Goal: Navigation & Orientation: Find specific page/section

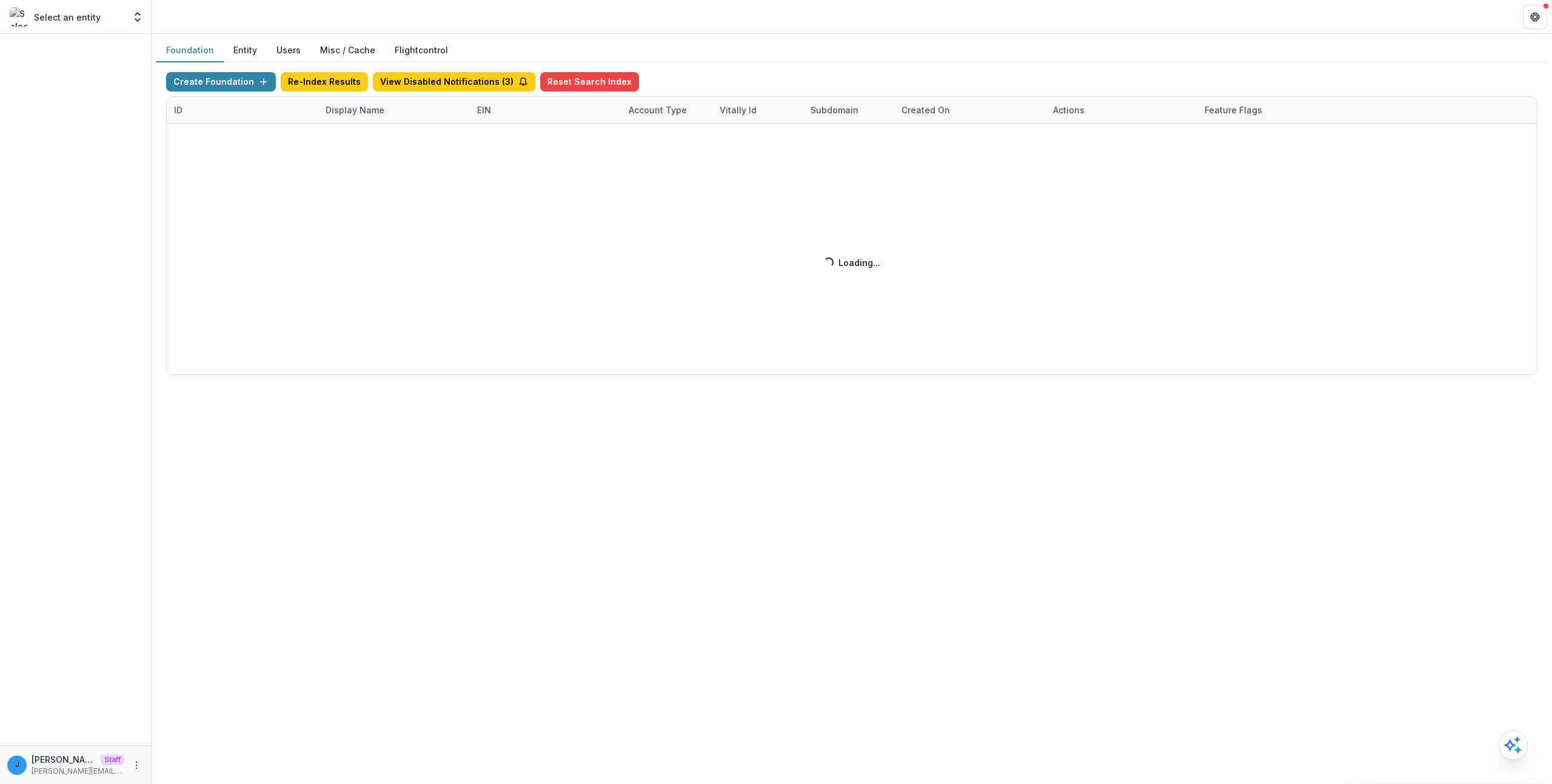
click at [399, 162] on div "Create Foundation Re-Index Results View Disabled Notifications ( 3 ) Reset Sear…" at bounding box center [852, 224] width 1372 height 303
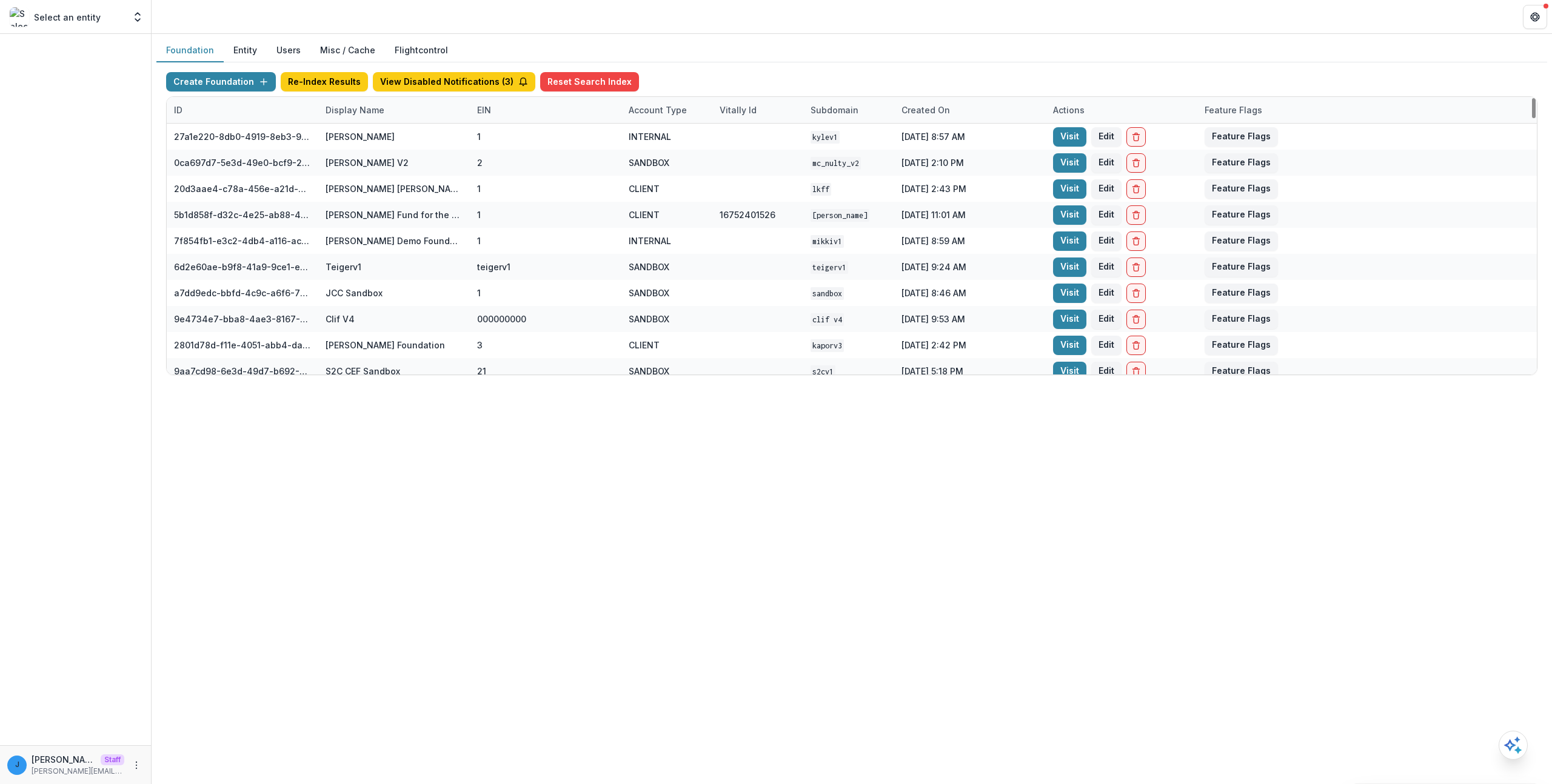
drag, startPoint x: 453, startPoint y: 392, endPoint x: 435, endPoint y: 375, distance: 24.8
click at [453, 392] on div "Foundation Entity Users Misc / Cache Flightcontrol Create Foundation Re-Index R…" at bounding box center [851, 409] width 1400 height 750
click at [353, 121] on div "Display Name" at bounding box center [394, 110] width 152 height 26
click at [367, 139] on input at bounding box center [393, 137] width 146 height 19
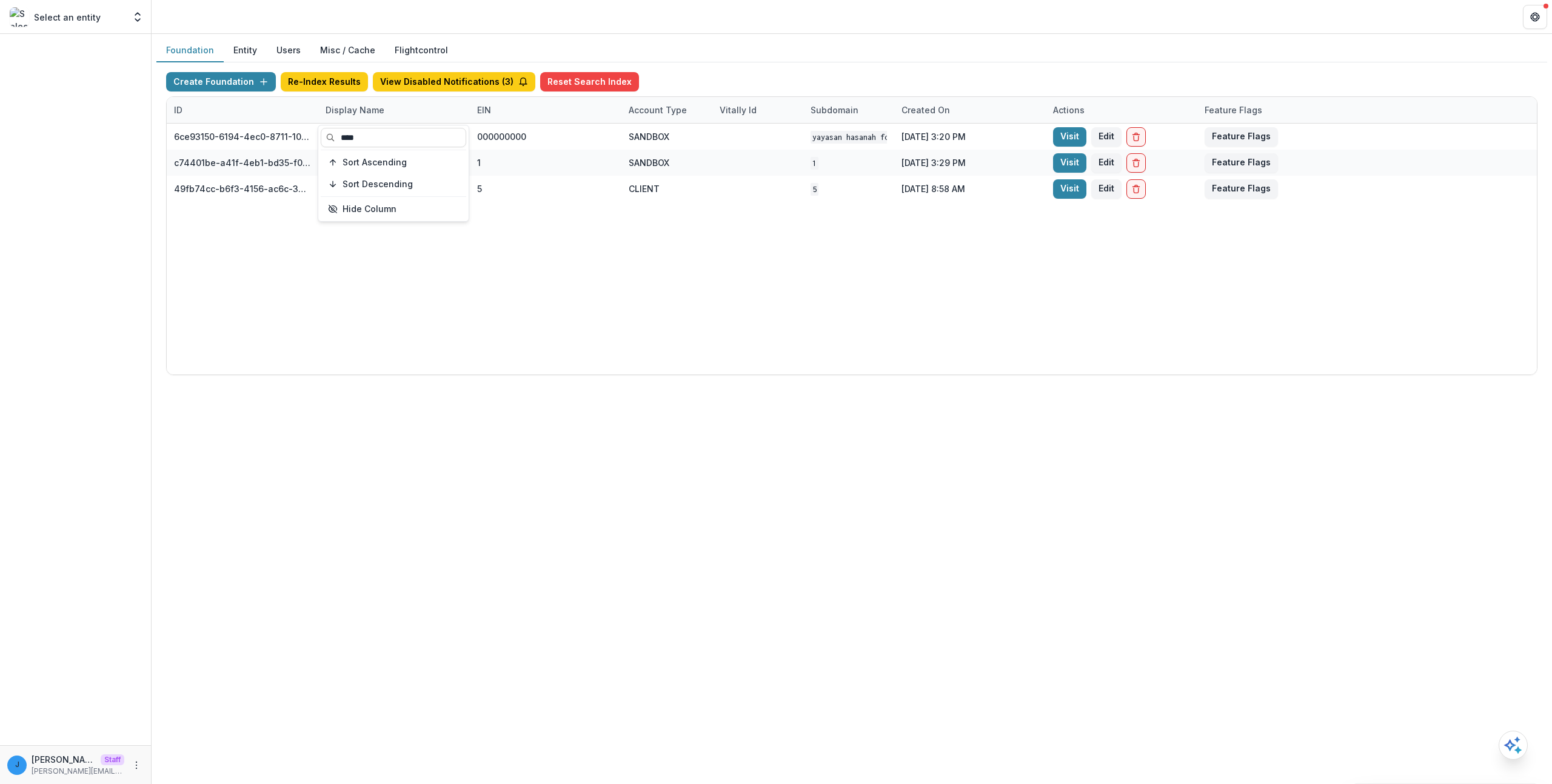
type input "****"
drag, startPoint x: 710, startPoint y: 587, endPoint x: 675, endPoint y: 465, distance: 126.9
click at [711, 586] on div "Foundation Entity Users Misc / Cache Flightcontrol Create Foundation Re-Index R…" at bounding box center [851, 409] width 1400 height 750
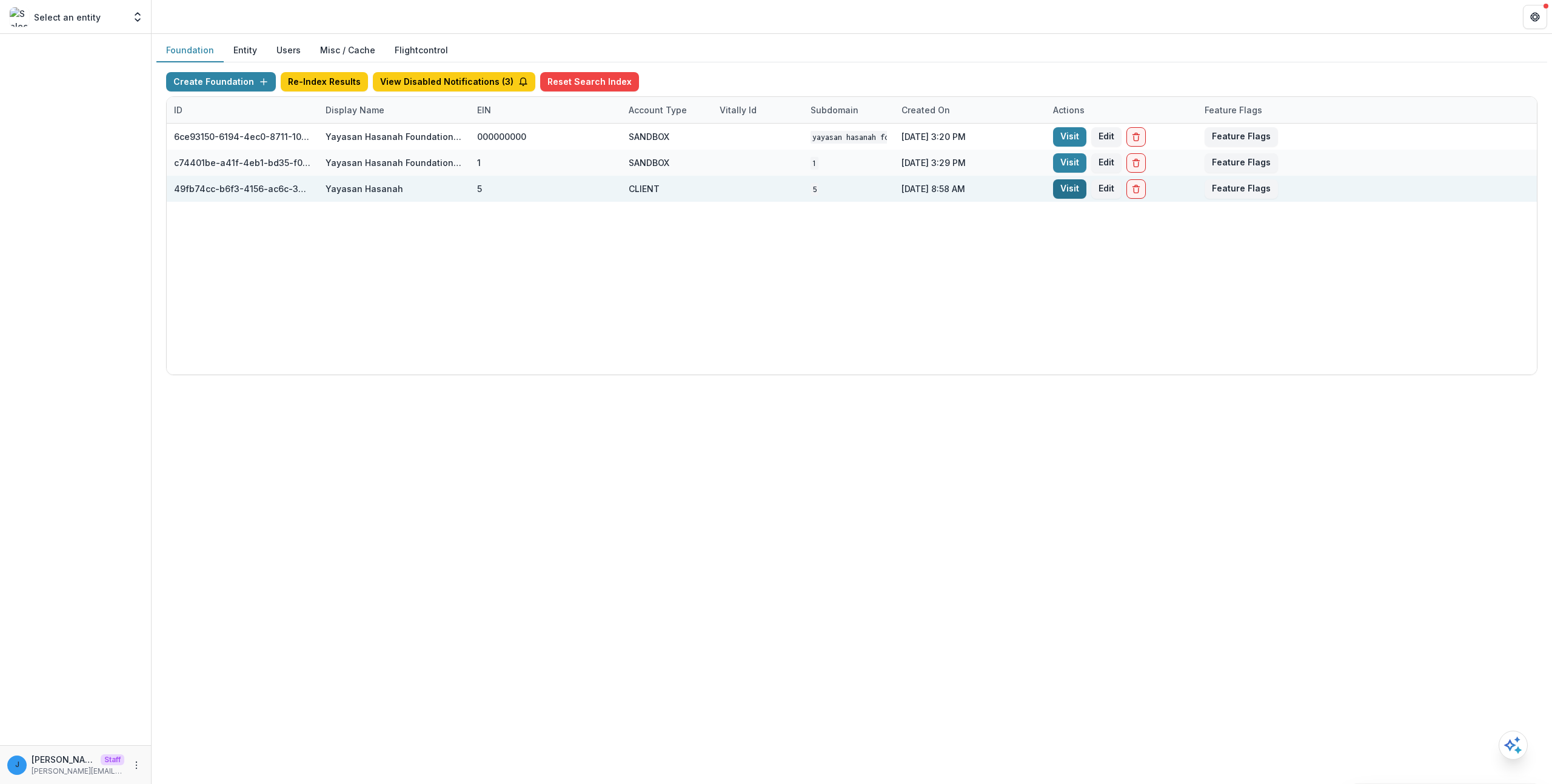
click at [1069, 191] on link "Visit" at bounding box center [1069, 188] width 33 height 19
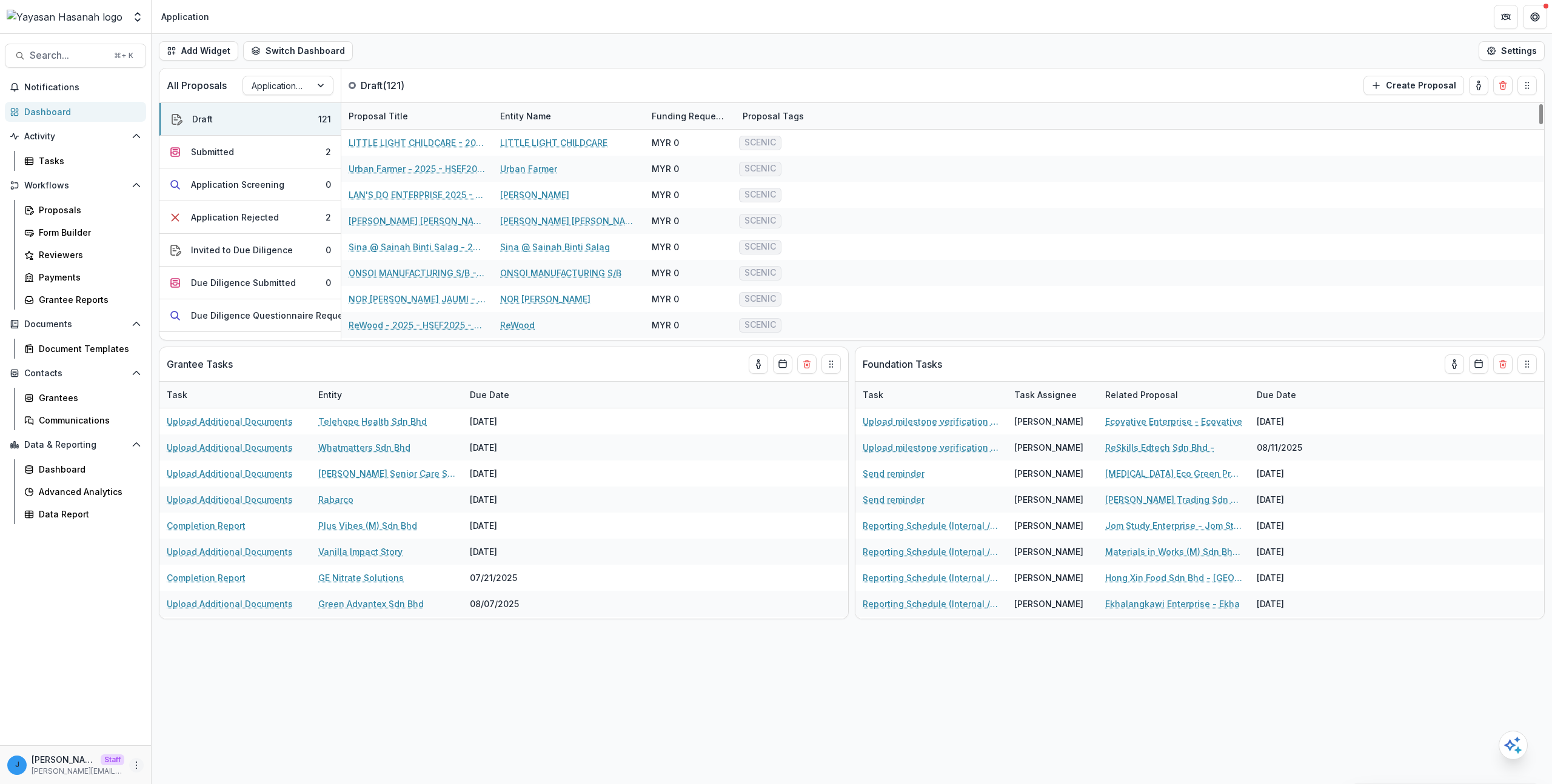
click at [137, 764] on icon "More" at bounding box center [136, 766] width 10 height 10
click at [132, 17] on icon "Open entity switcher" at bounding box center [138, 17] width 12 height 12
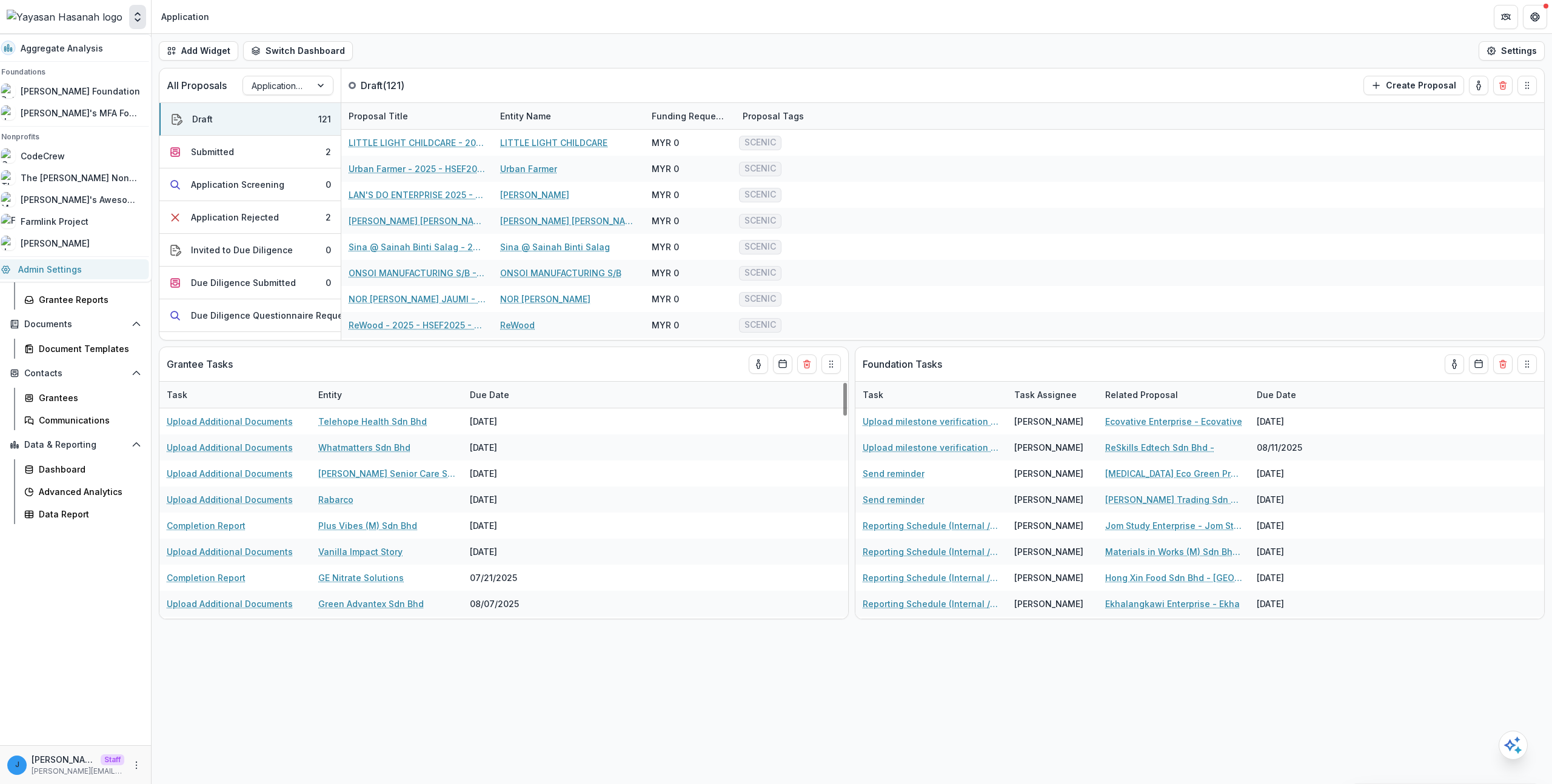
click at [84, 270] on link "Admin Settings" at bounding box center [72, 269] width 156 height 20
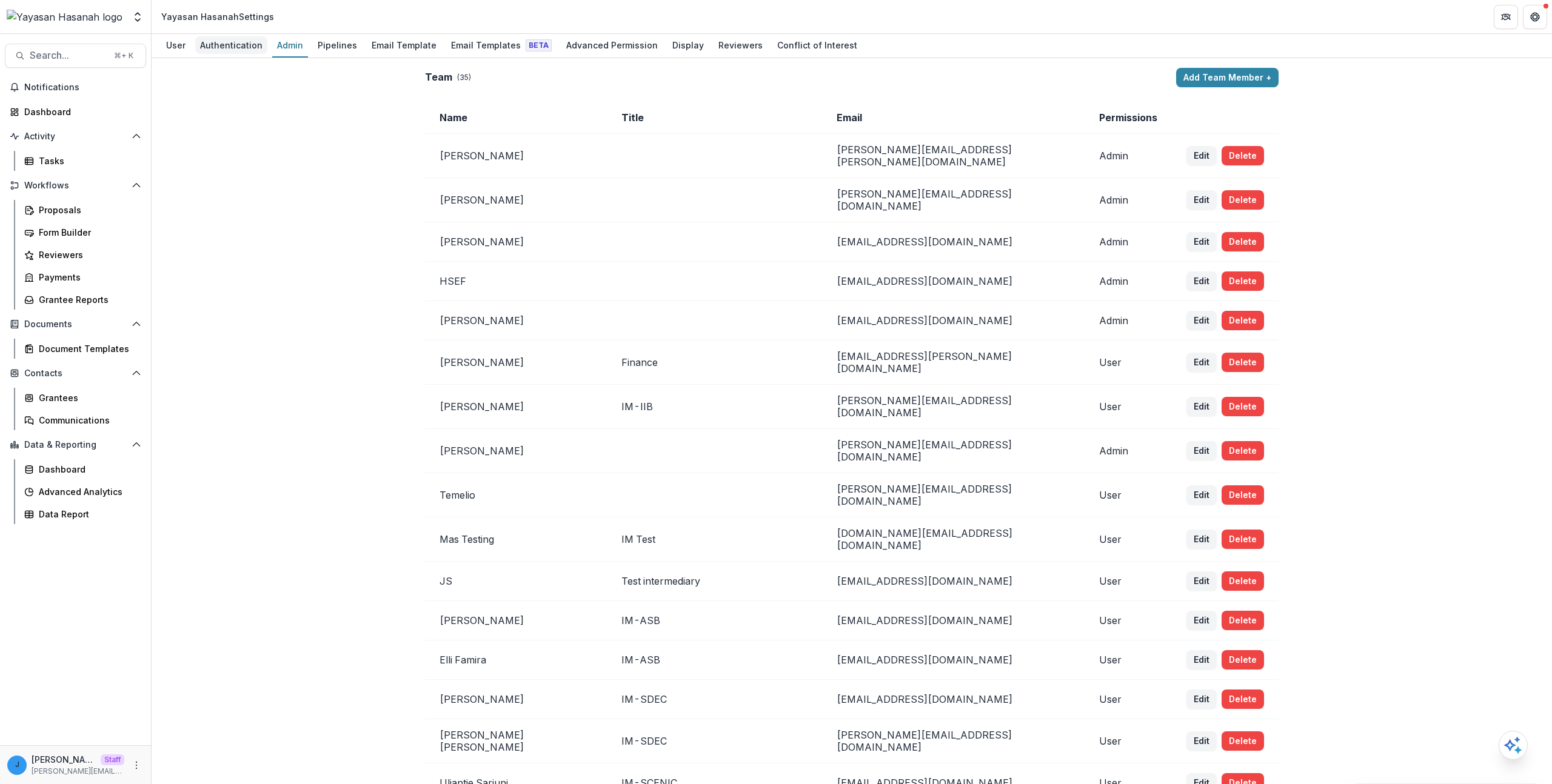
click at [218, 52] on div "Authentication" at bounding box center [232, 45] width 72 height 18
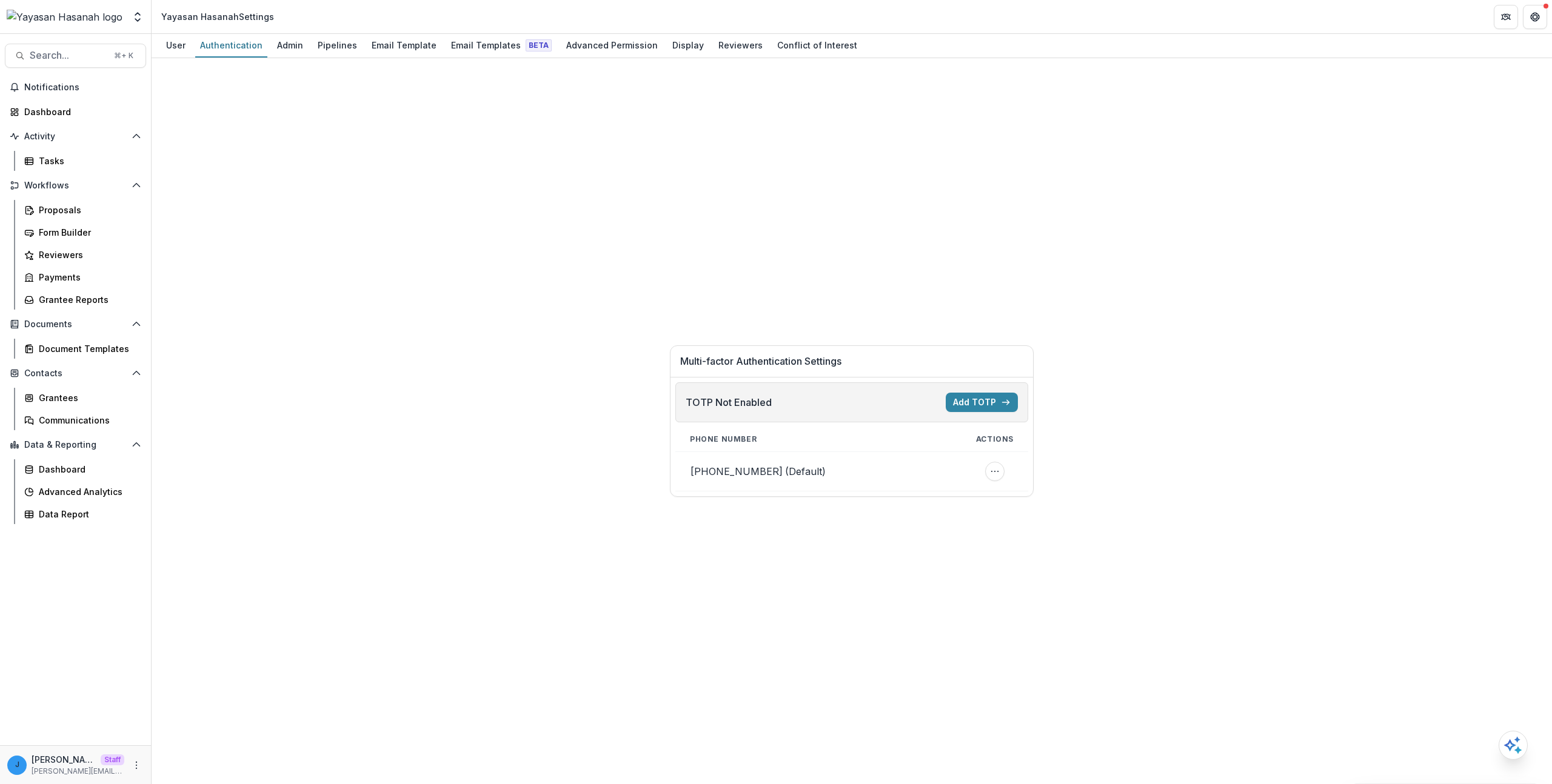
click at [162, 31] on header "Yayasan Hasanah Settings" at bounding box center [851, 16] width 1400 height 33
click at [179, 47] on div "User" at bounding box center [176, 45] width 29 height 18
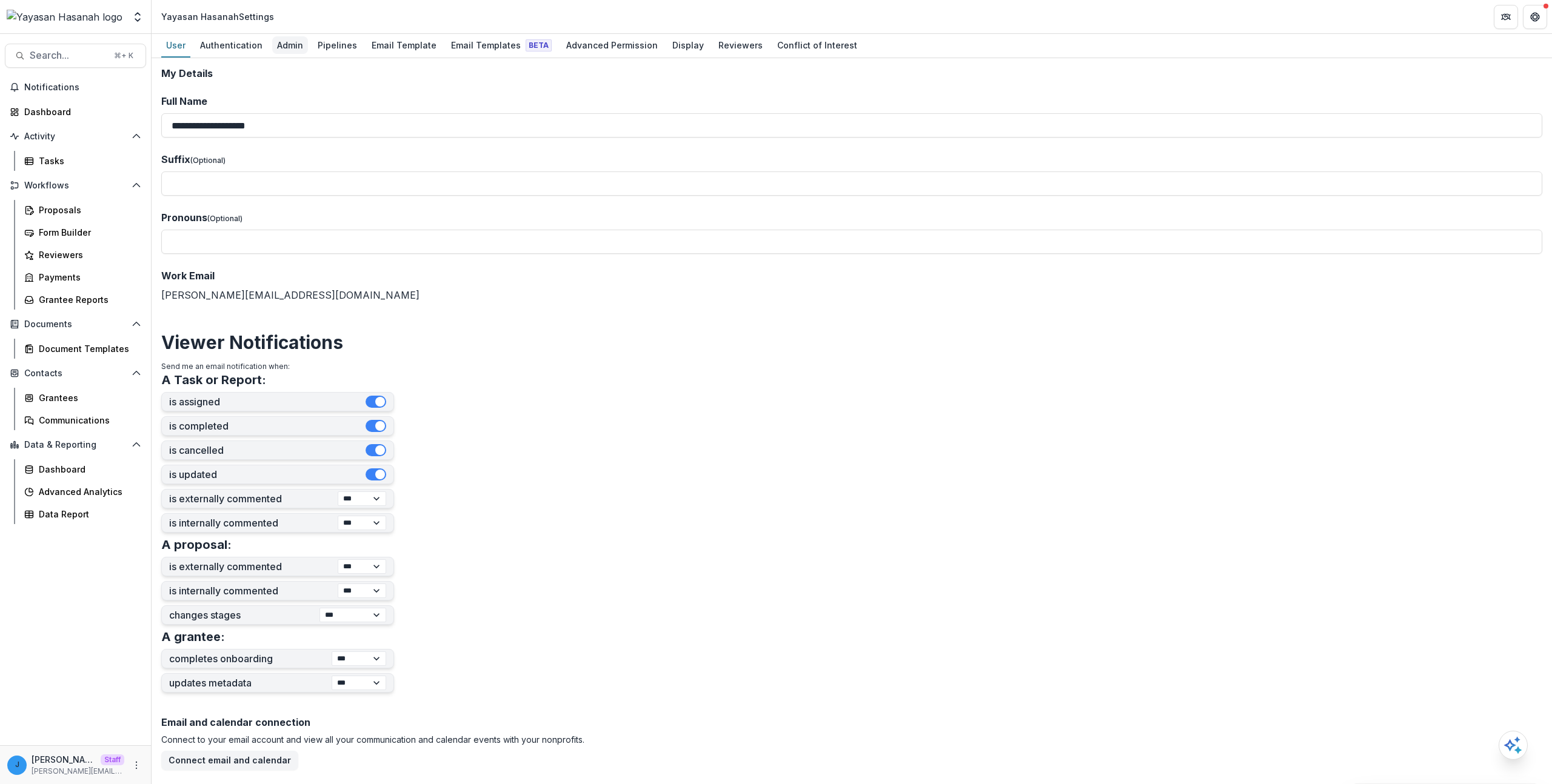
click at [299, 44] on div "Admin" at bounding box center [290, 45] width 35 height 18
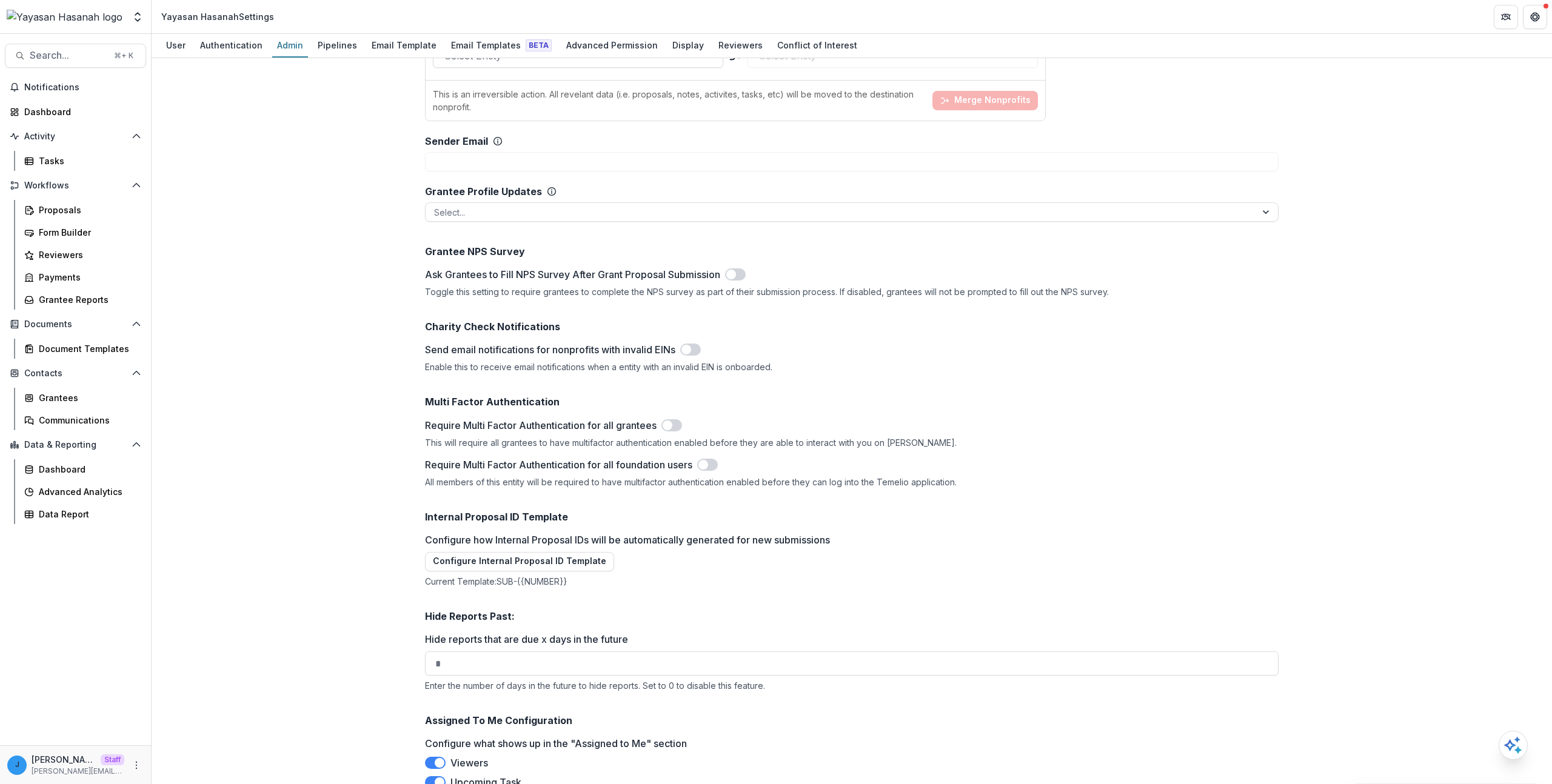
scroll to position [2705, 0]
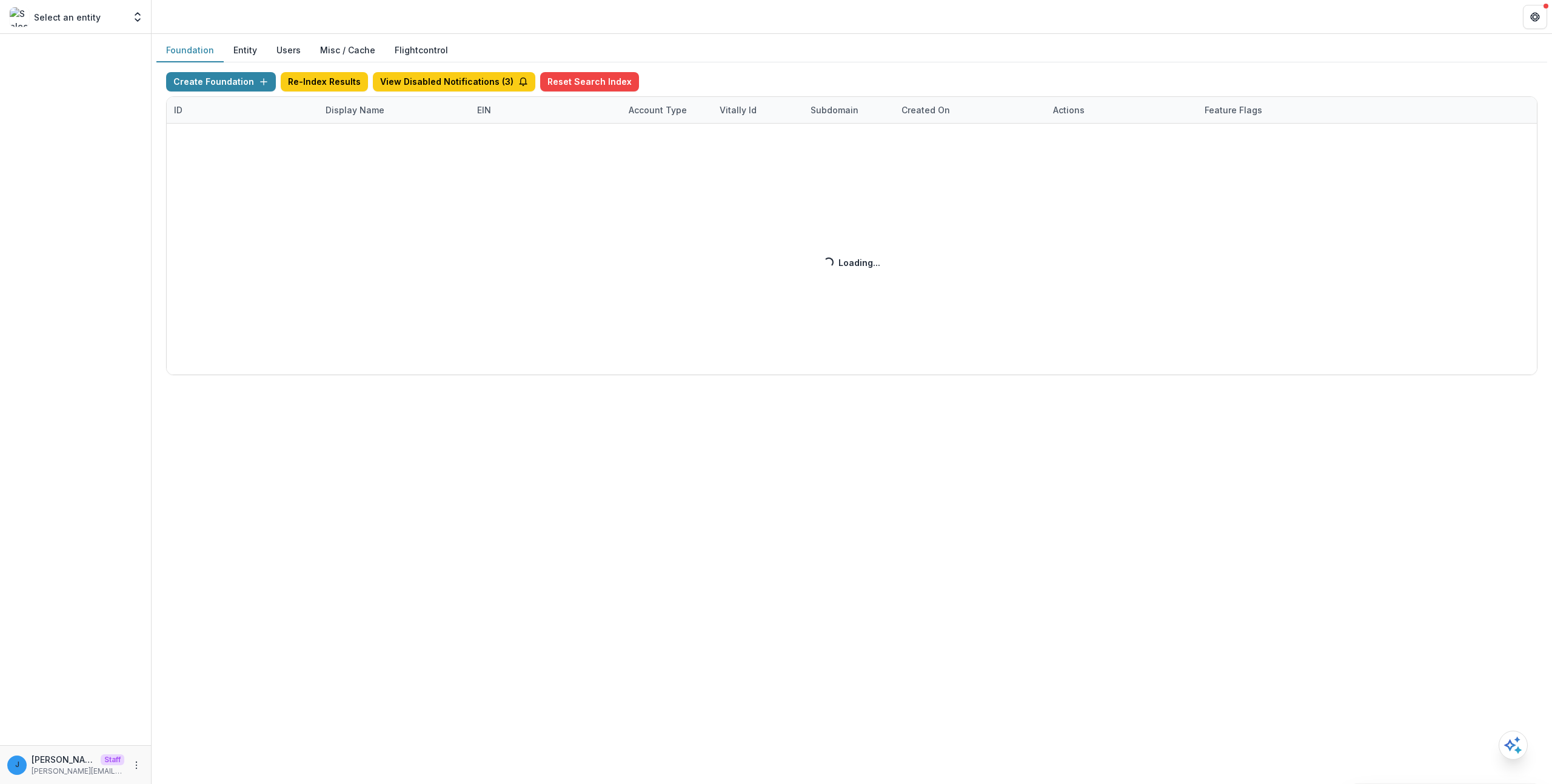
click at [438, 47] on link "Flightcontrol" at bounding box center [421, 50] width 53 height 13
click at [355, 57] on button "Misc / Cache" at bounding box center [347, 50] width 75 height 24
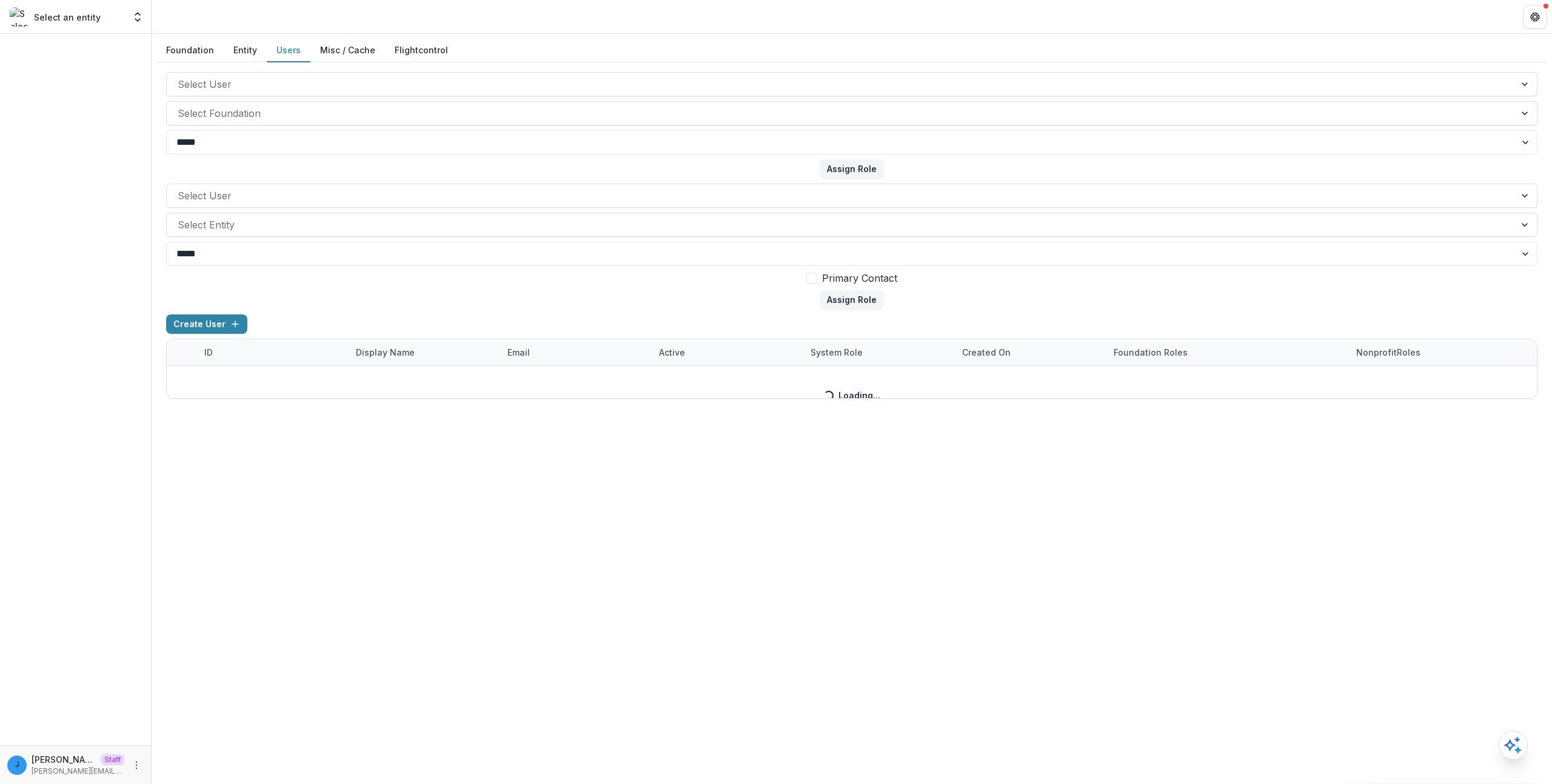
click at [272, 52] on button "Users" at bounding box center [289, 50] width 44 height 24
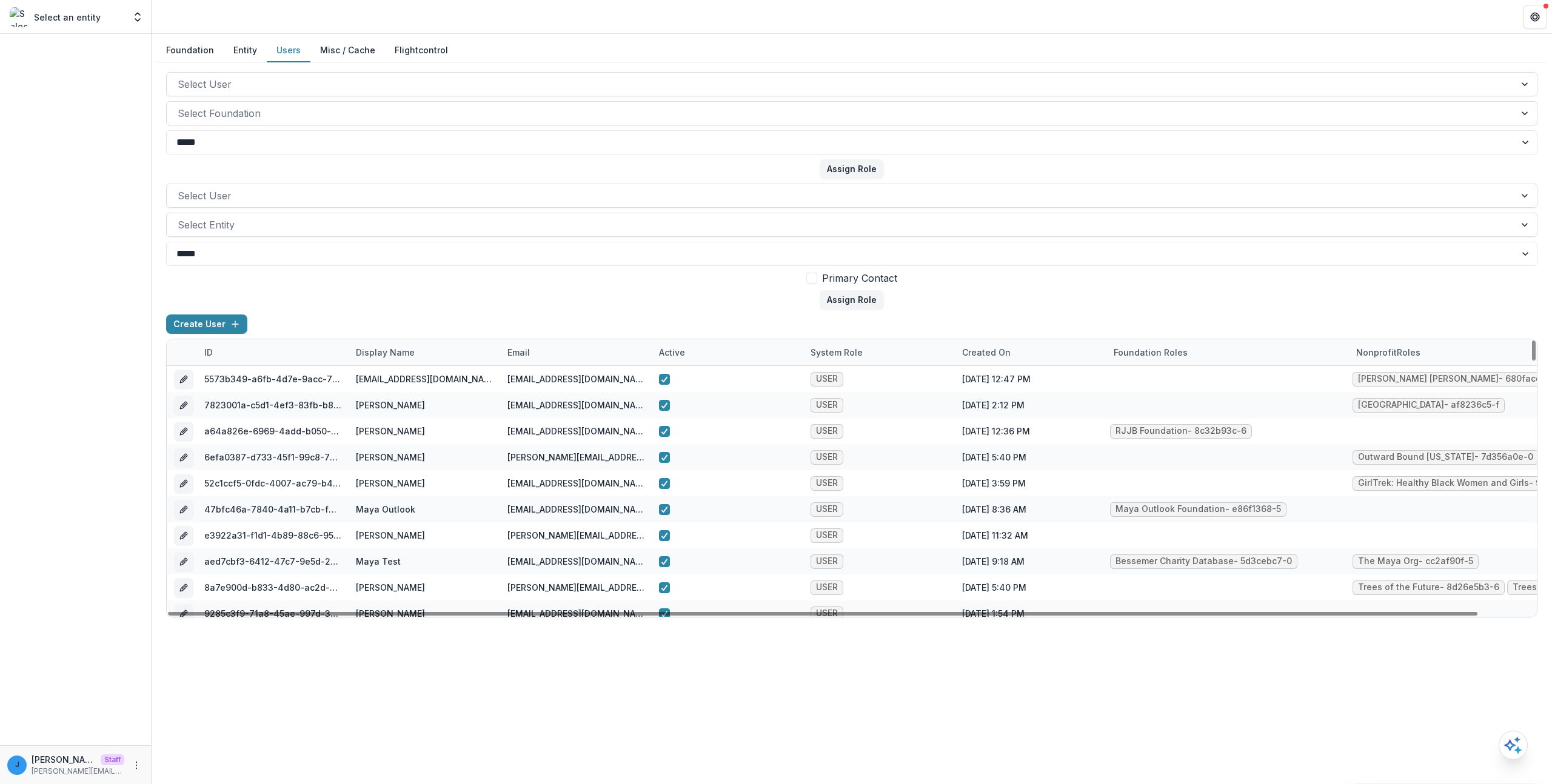
click at [522, 342] on div "email" at bounding box center [576, 352] width 152 height 26
click at [539, 372] on input at bounding box center [575, 379] width 146 height 19
paste input "**********"
type input "**********"
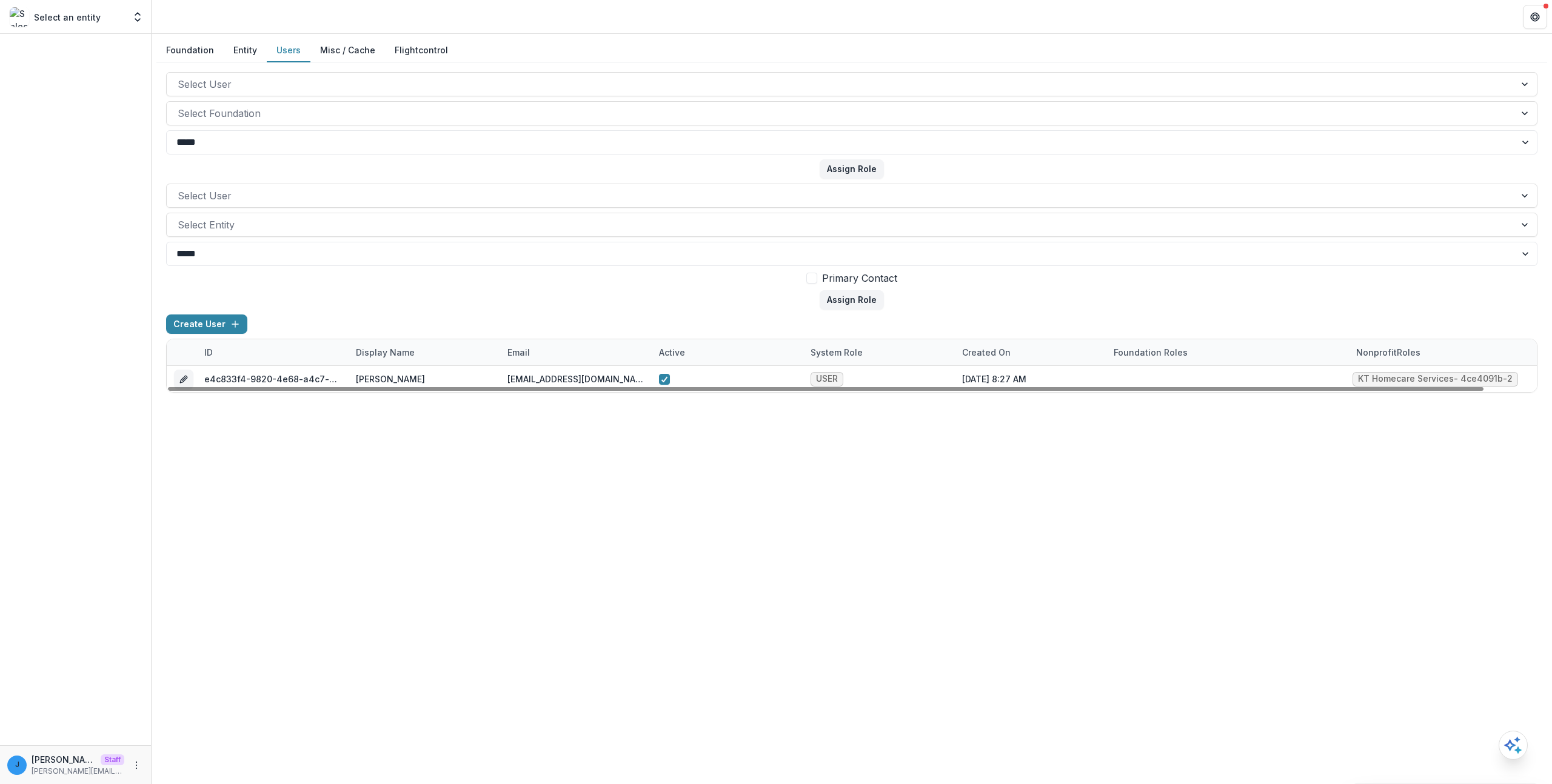
click at [536, 301] on form "Select User Select Entity ***** **** Primary Contact Assign Role" at bounding box center [852, 247] width 1372 height 126
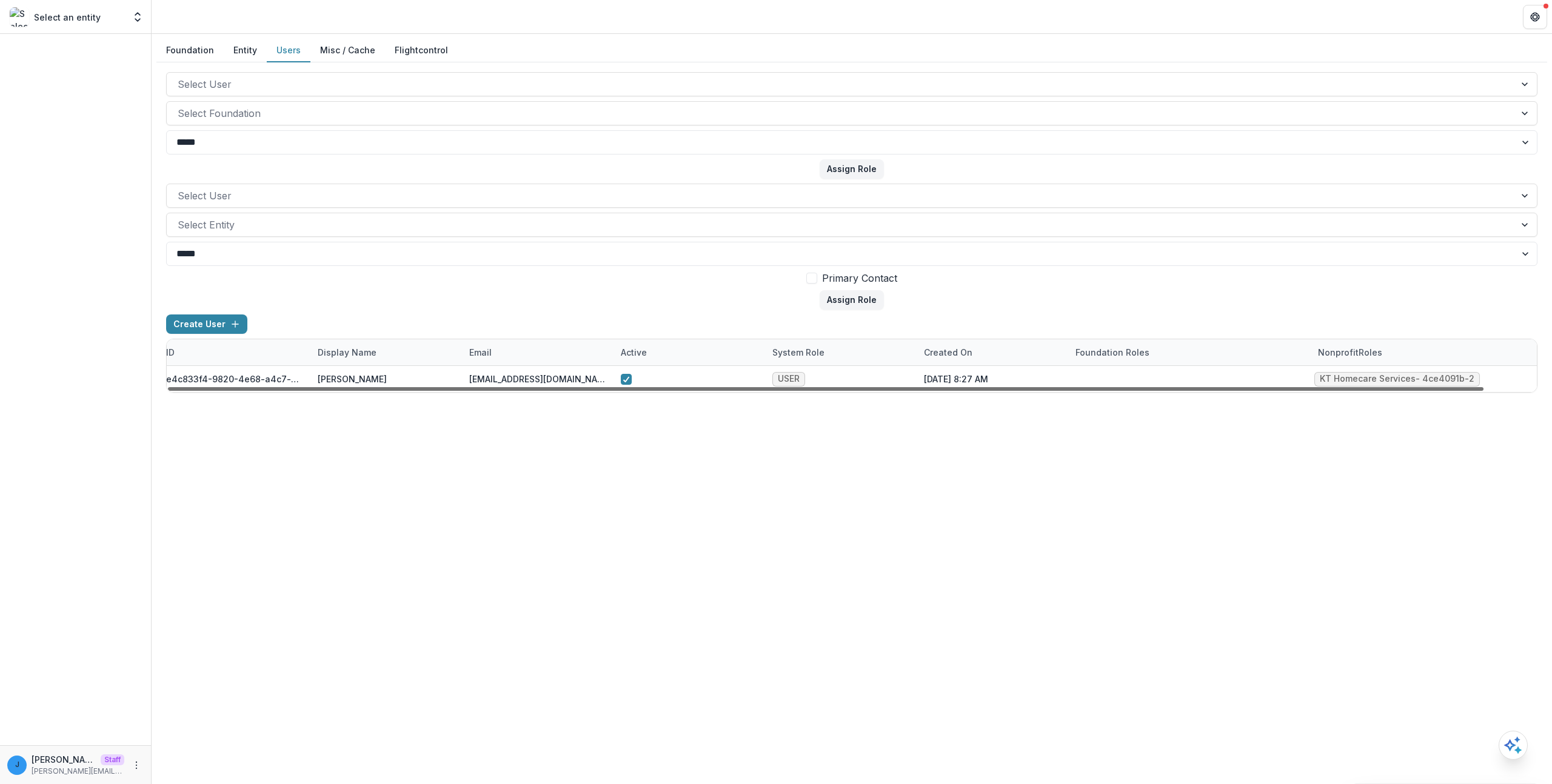
scroll to position [0, 55]
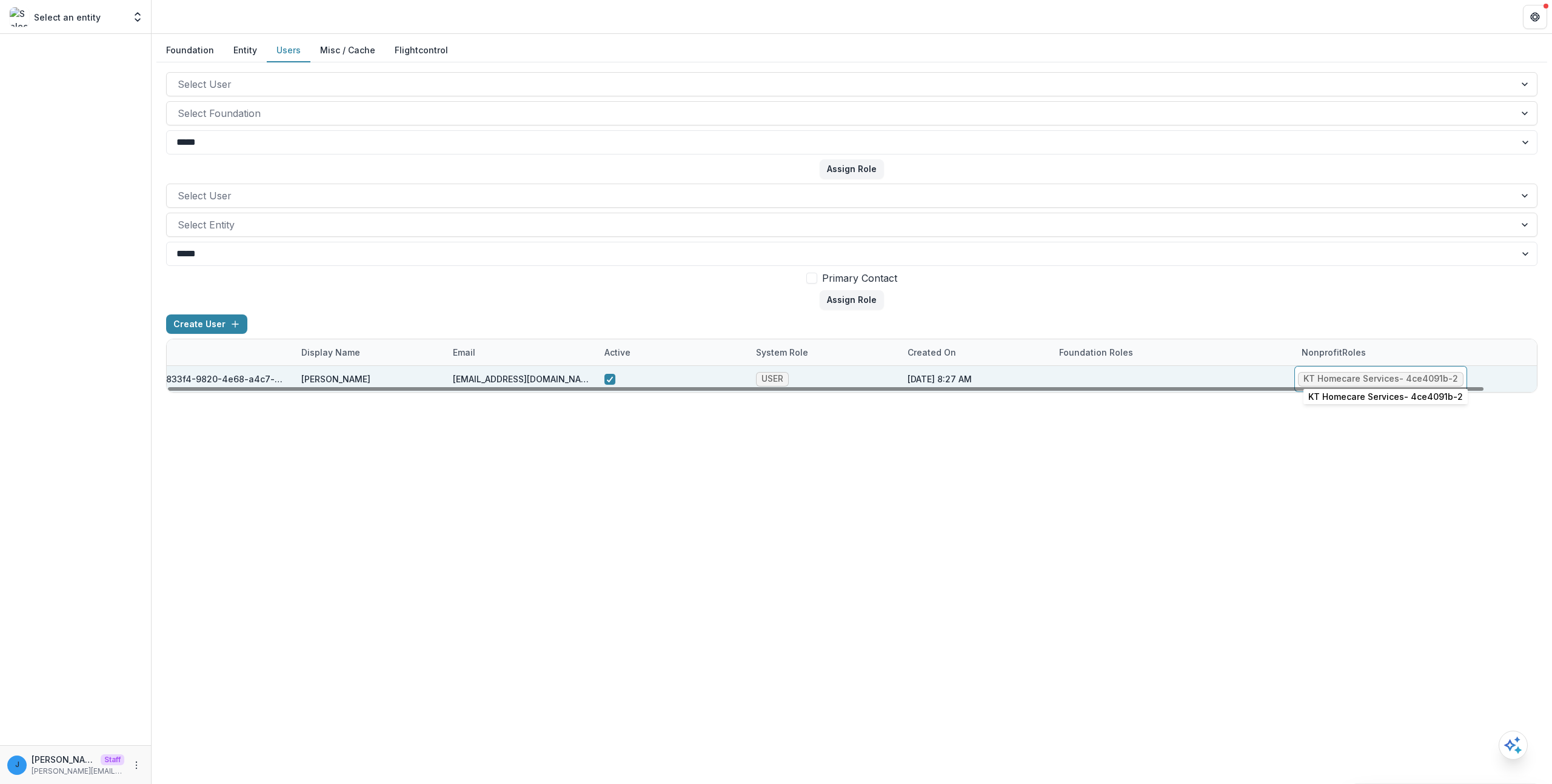
click at [1336, 379] on div "KT Homecare Services - 4ce4091b-2" at bounding box center [1380, 379] width 155 height 10
click at [1370, 377] on div "KT Homecare Services - 4ce4091b-2" at bounding box center [1380, 379] width 155 height 10
drag, startPoint x: 1396, startPoint y: 379, endPoint x: 1298, endPoint y: 382, distance: 98.0
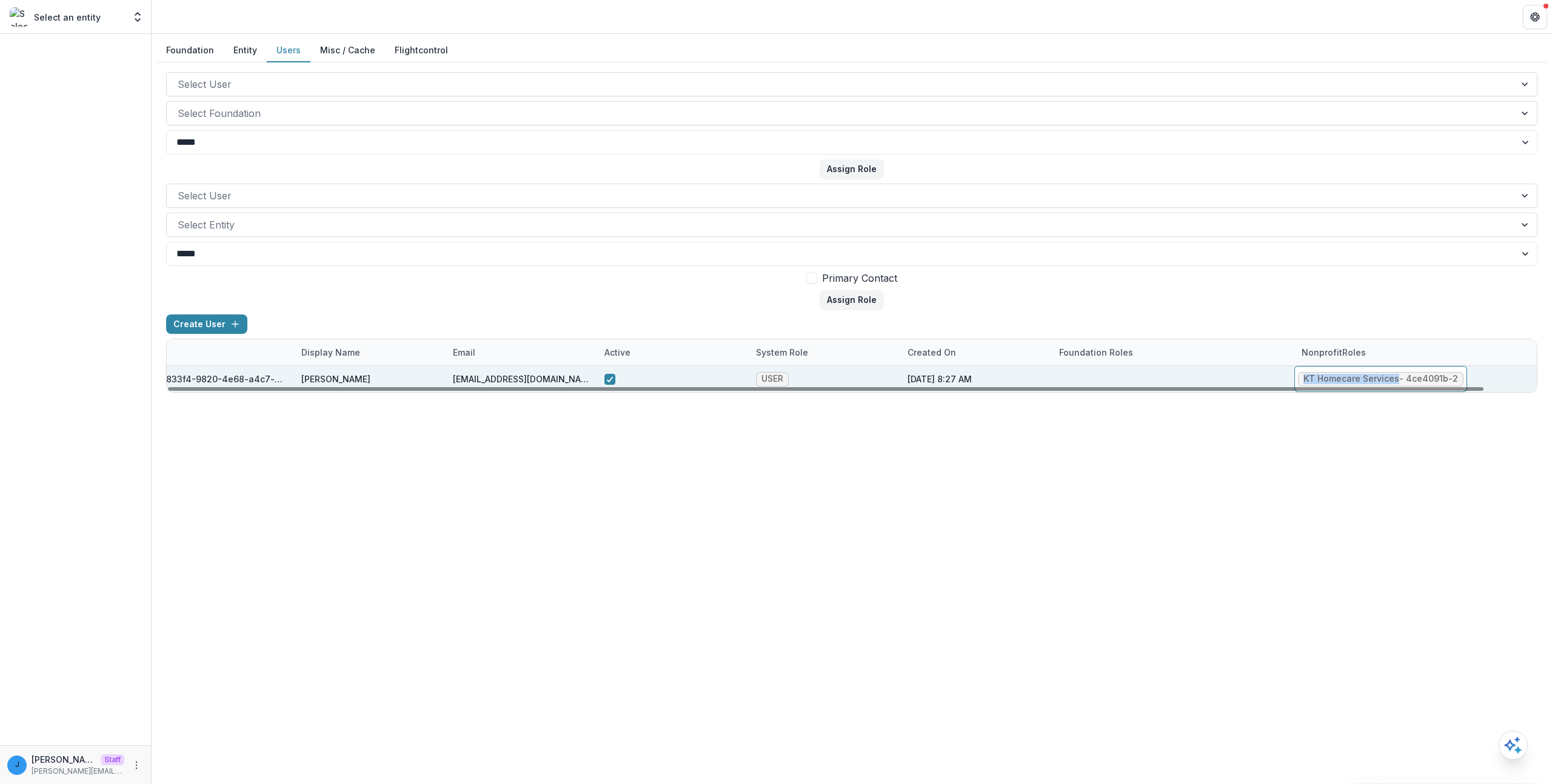
click at [1298, 382] on span "KT Homecare Services - 4ce4091b-2" at bounding box center [1380, 379] width 166 height 15
copy div "KT Homecare Services"
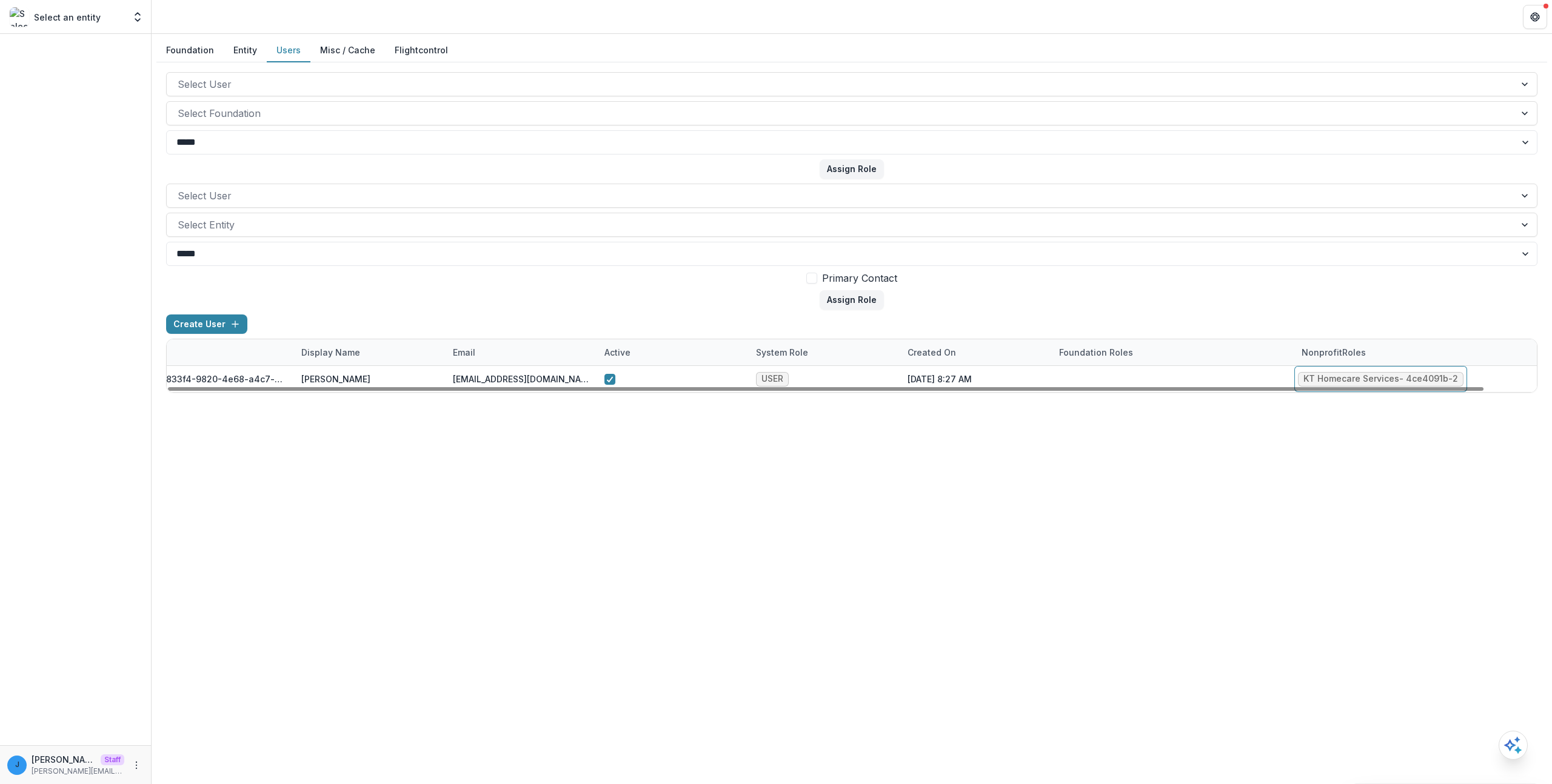
click at [1194, 460] on div "**********" at bounding box center [851, 409] width 1400 height 750
click at [241, 51] on button "Entity" at bounding box center [246, 50] width 43 height 24
click at [256, 58] on button "Entity" at bounding box center [246, 50] width 43 height 24
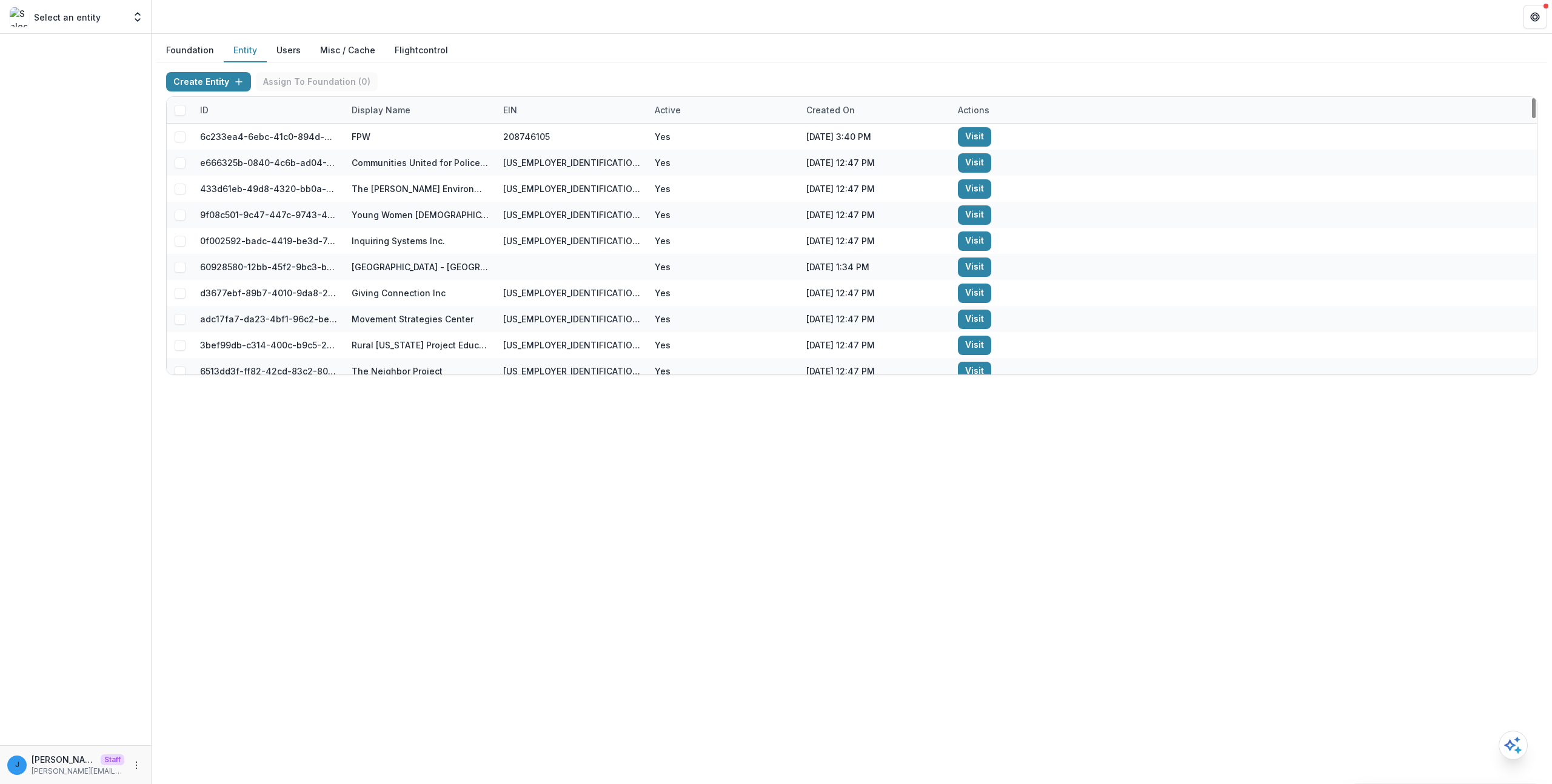
click at [383, 115] on div "Display Name" at bounding box center [380, 110] width 73 height 13
click at [403, 149] on div "Sort Ascending Sort Descending Hide Column" at bounding box center [419, 173] width 150 height 95
click at [402, 142] on input at bounding box center [420, 137] width 146 height 19
paste input "**********"
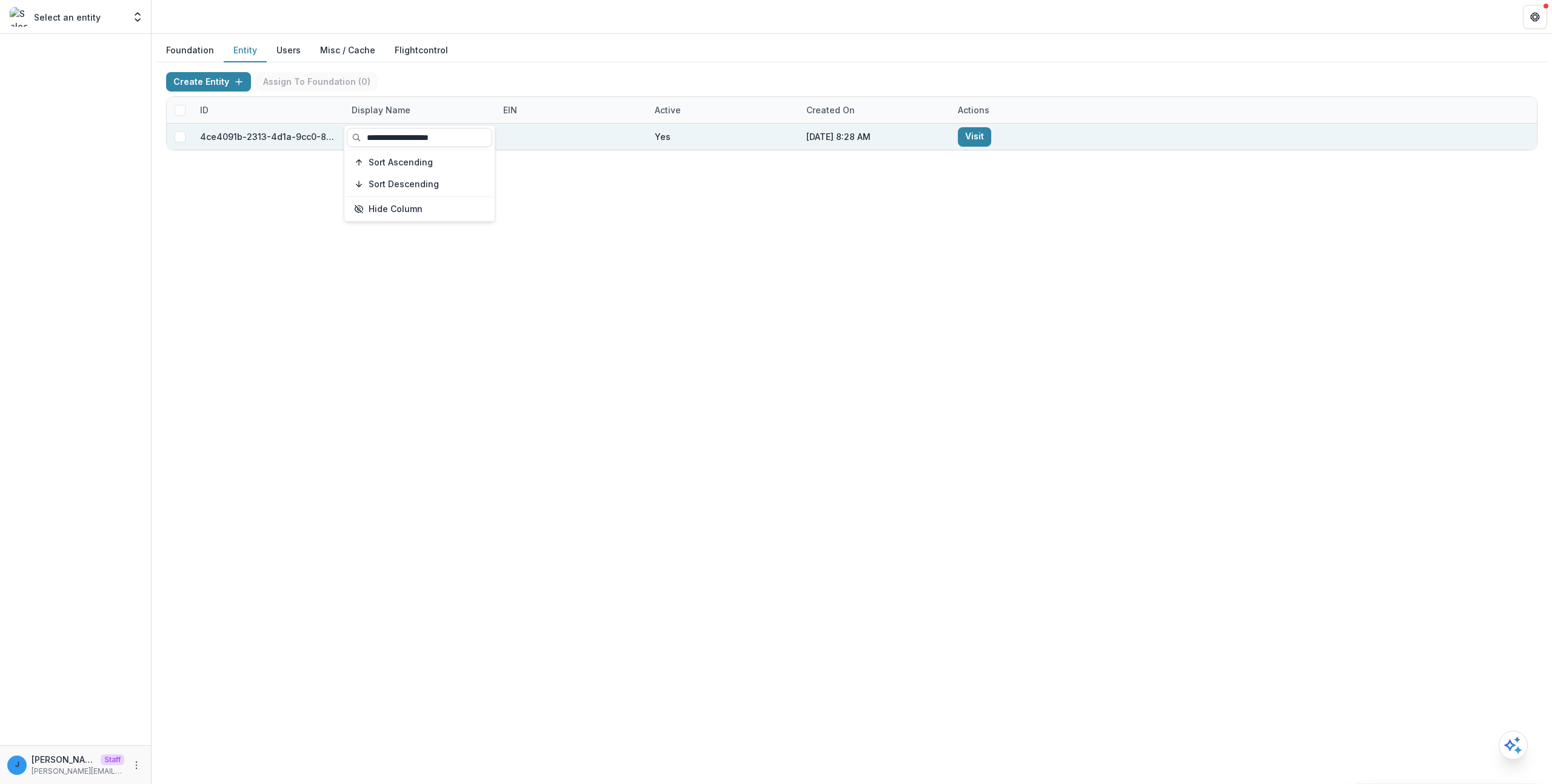
type input "**********"
click at [503, 475] on div "Foundation Entity Users Misc / Cache Flightcontrol Create Entity Assign To Foun…" at bounding box center [851, 409] width 1400 height 750
click at [962, 135] on link "Visit" at bounding box center [975, 136] width 33 height 19
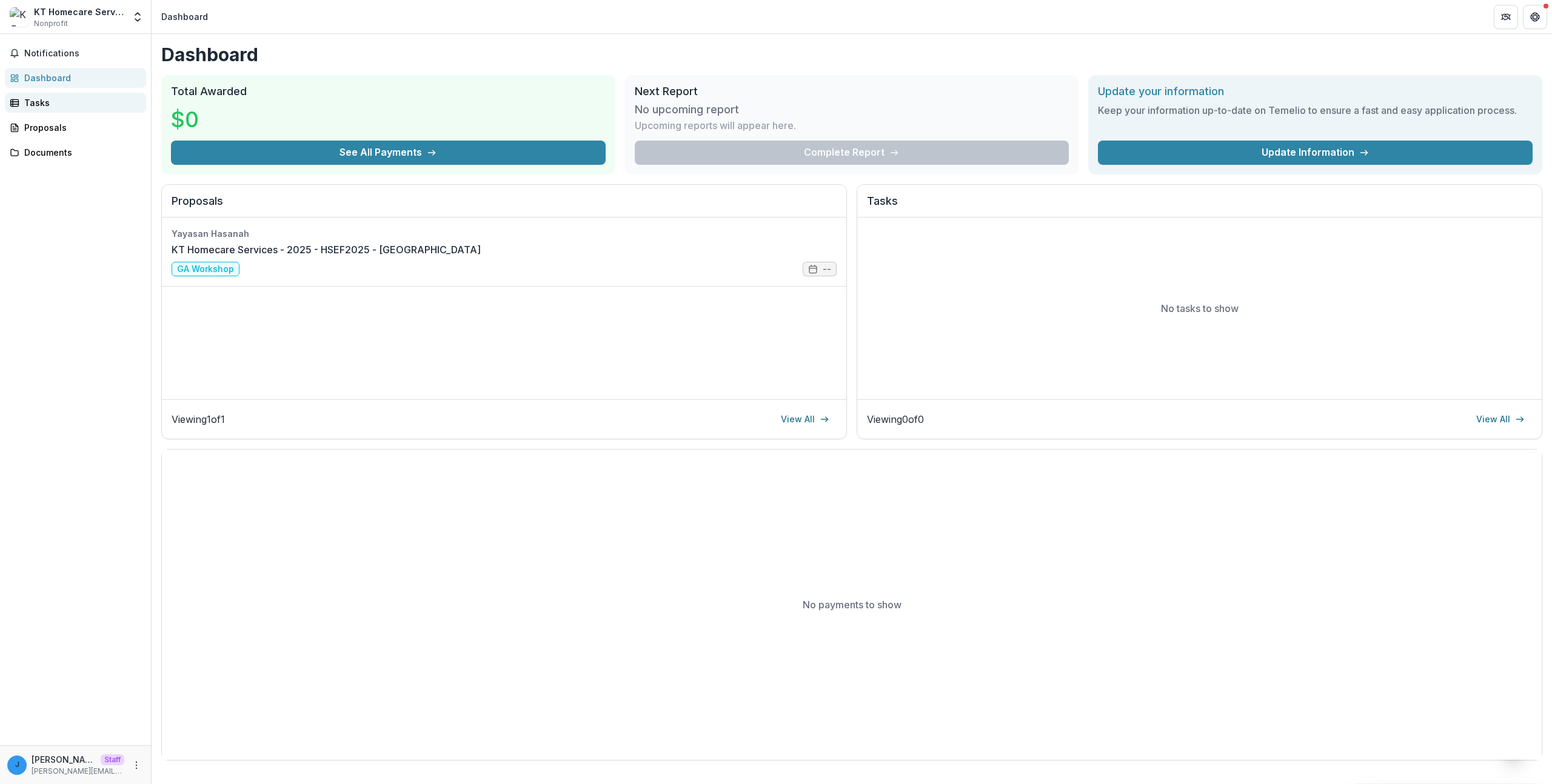
click at [67, 107] on div "Tasks" at bounding box center [81, 102] width 112 height 13
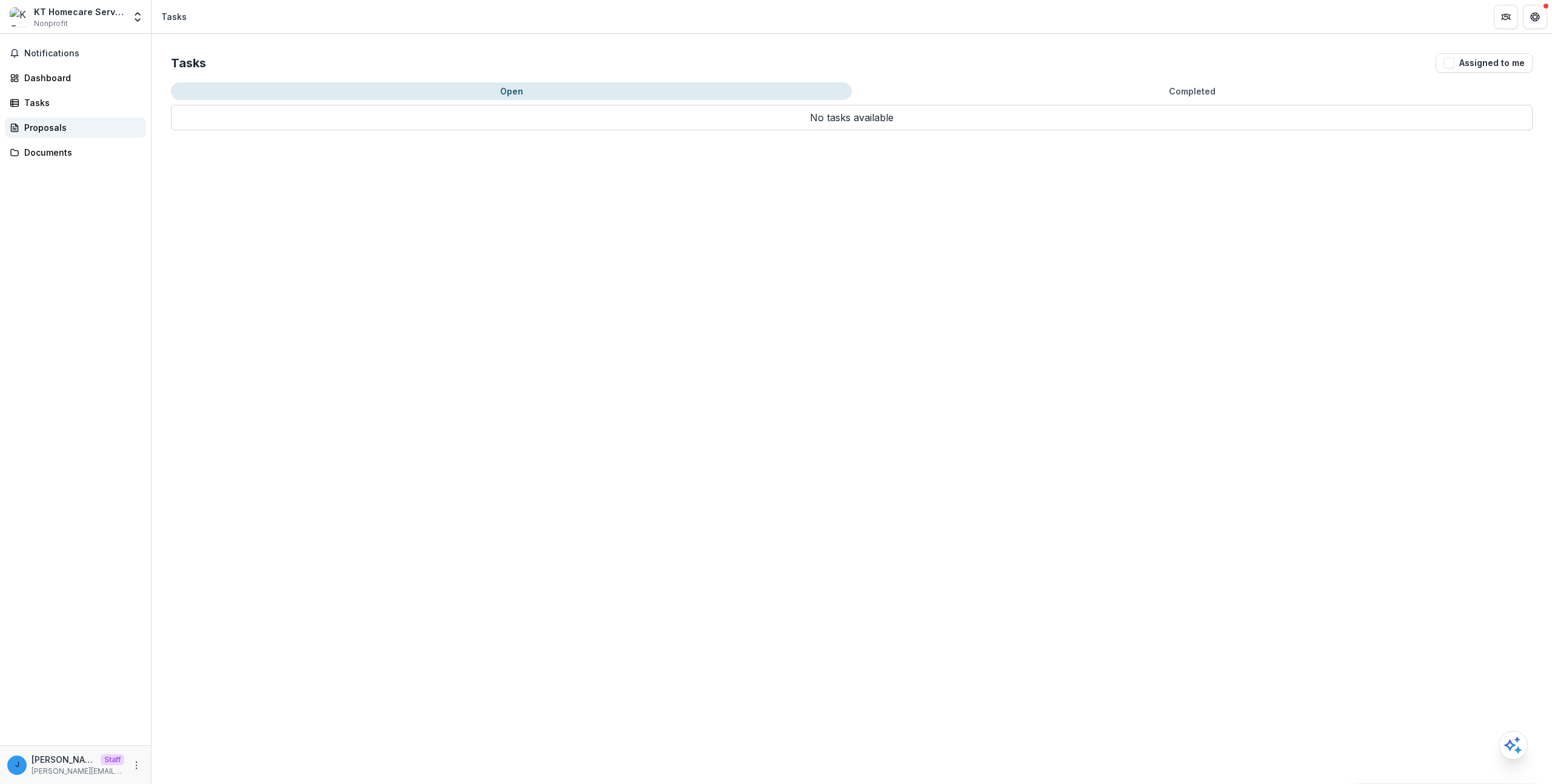
click at [62, 122] on div "Proposals" at bounding box center [81, 128] width 112 height 13
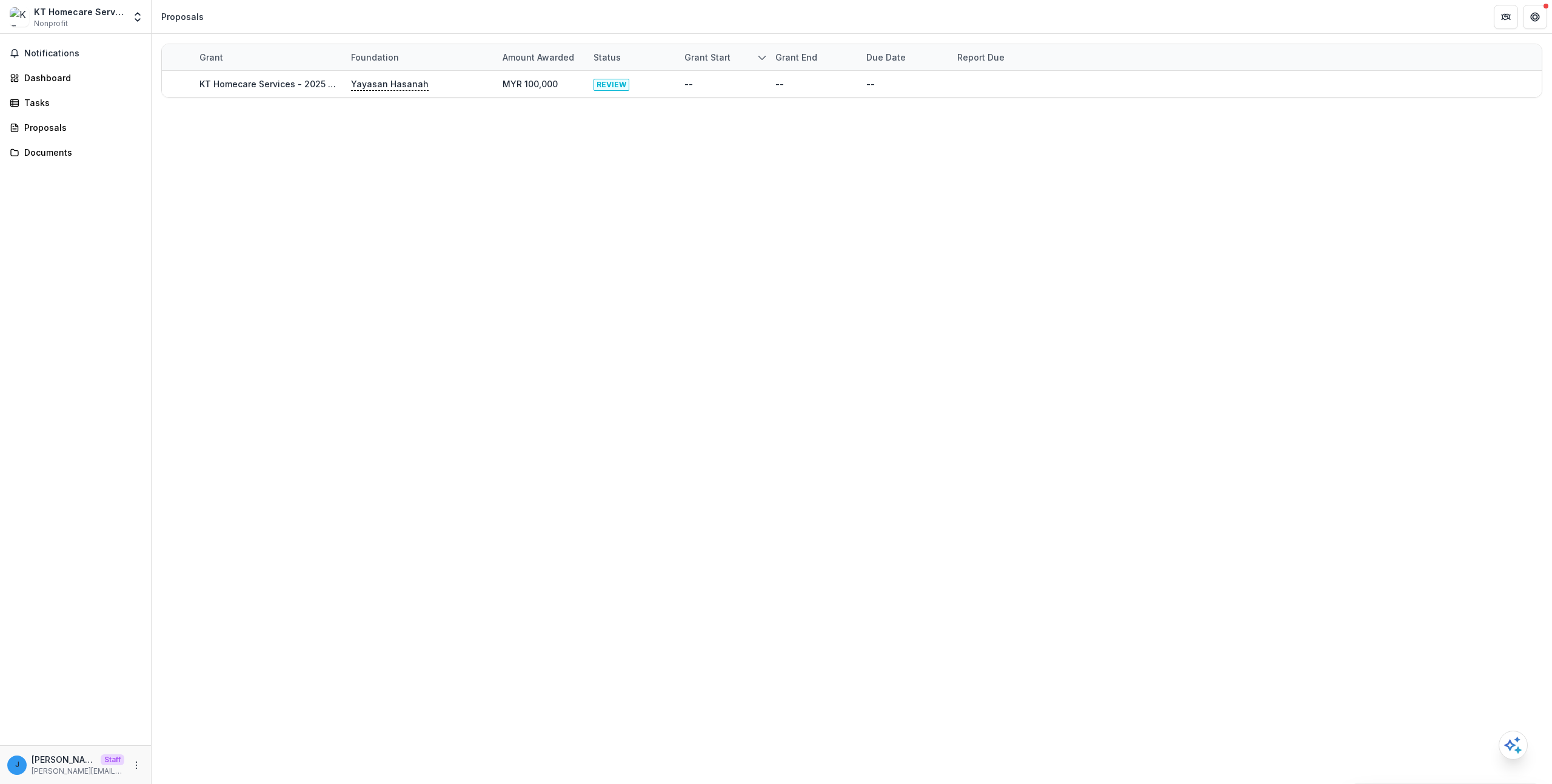
click at [55, 64] on div "Notifications Dashboard Tasks Proposals Documents" at bounding box center [75, 389] width 151 height 712
click at [53, 75] on div "Dashboard" at bounding box center [81, 78] width 112 height 13
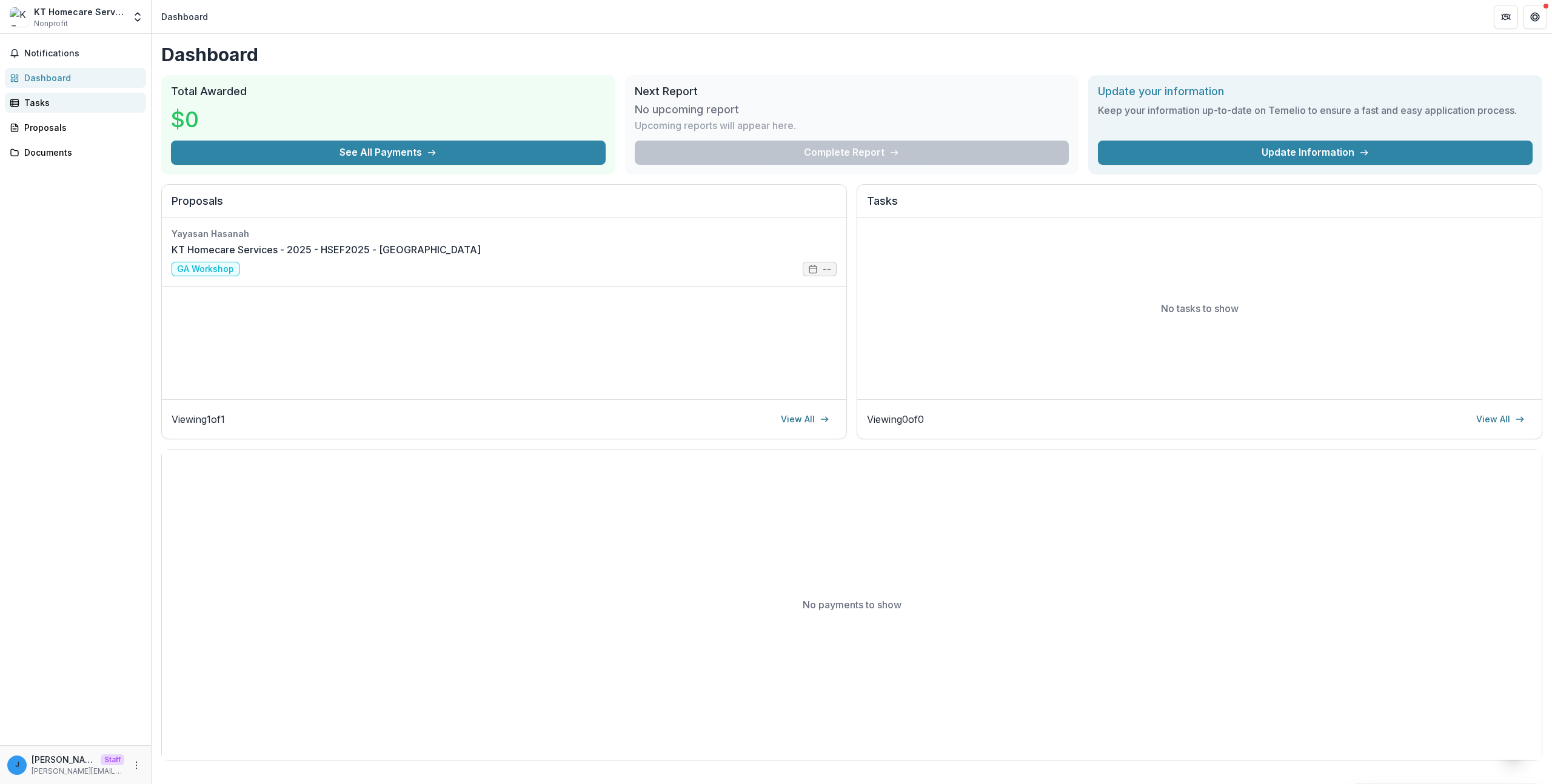
click at [48, 105] on div "Tasks" at bounding box center [81, 102] width 112 height 13
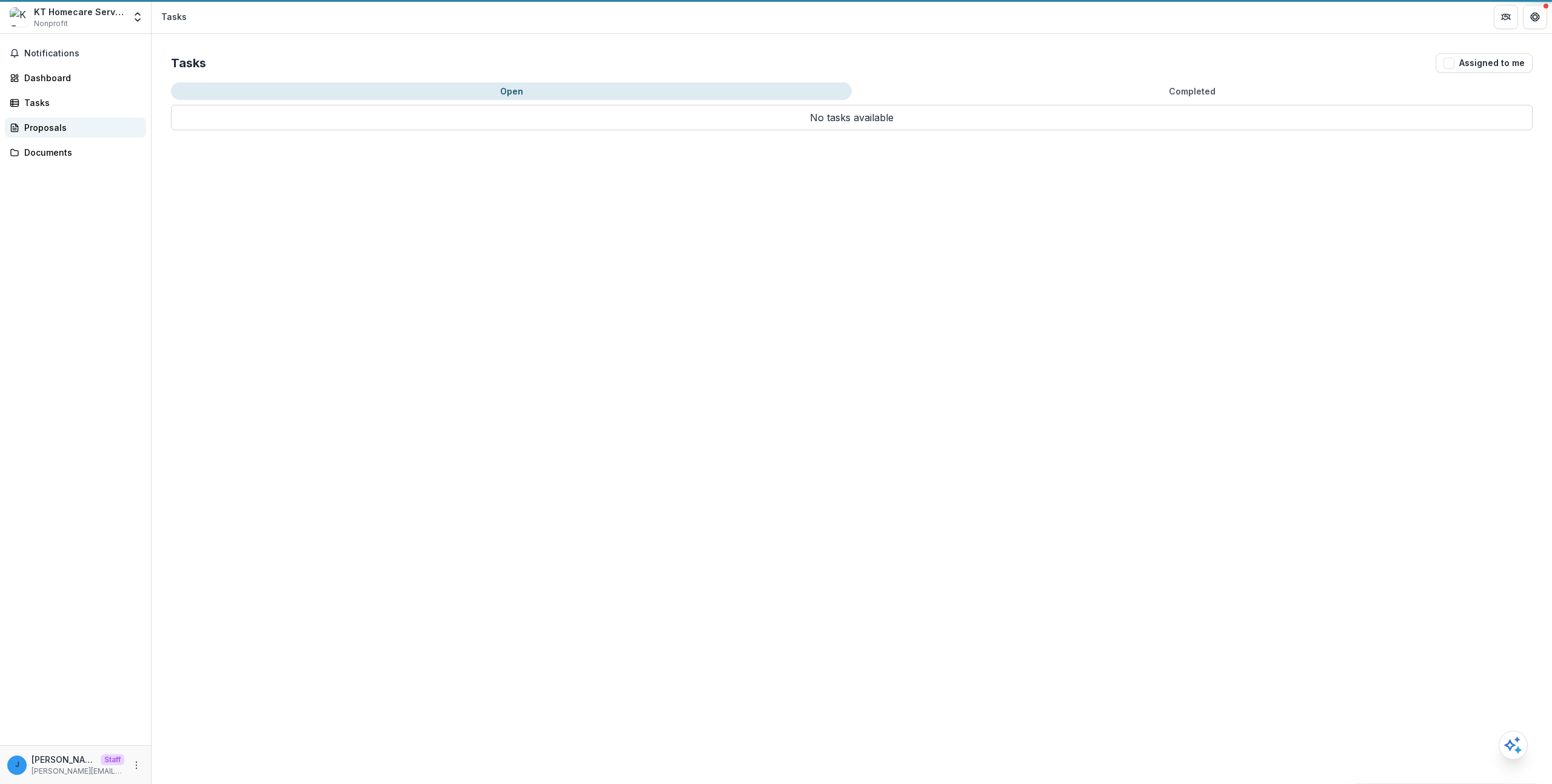
click at [51, 124] on div "Proposals" at bounding box center [81, 128] width 112 height 13
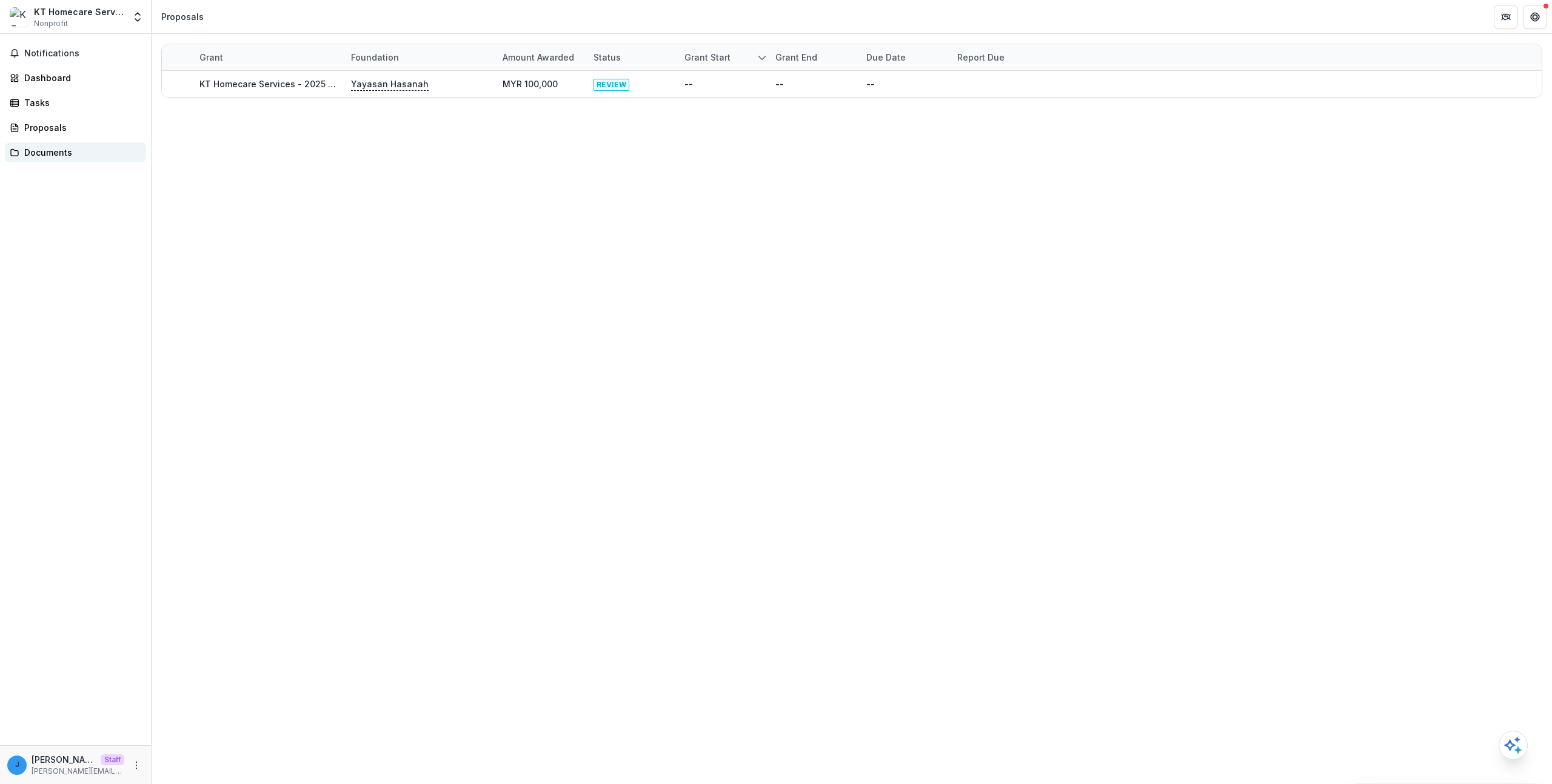
click at [54, 147] on div "Documents" at bounding box center [81, 152] width 112 height 13
click at [56, 136] on link "Proposals" at bounding box center [75, 128] width 142 height 20
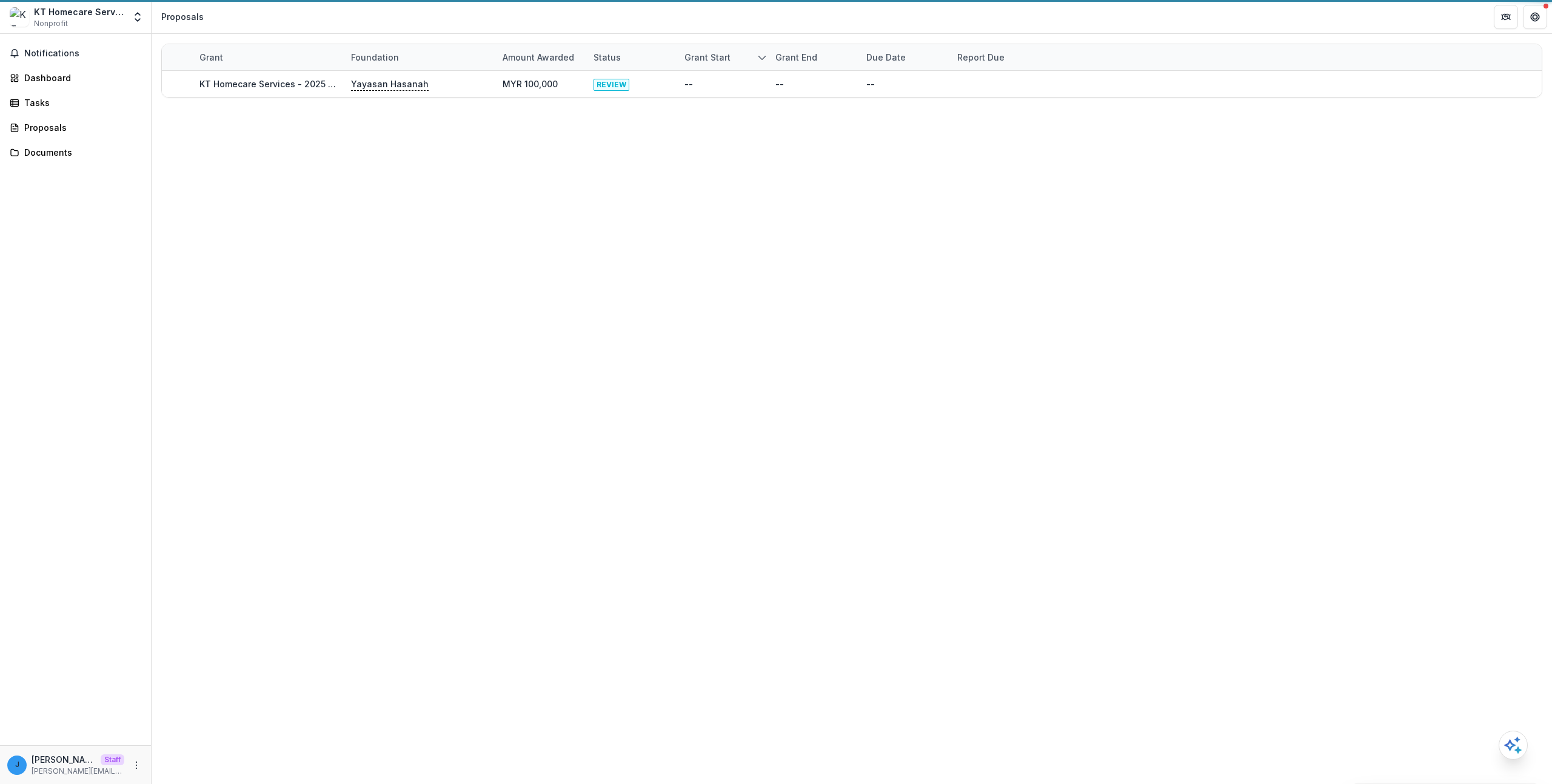
click at [57, 115] on div "Notifications Dashboard Tasks Proposals Documents" at bounding box center [75, 389] width 151 height 712
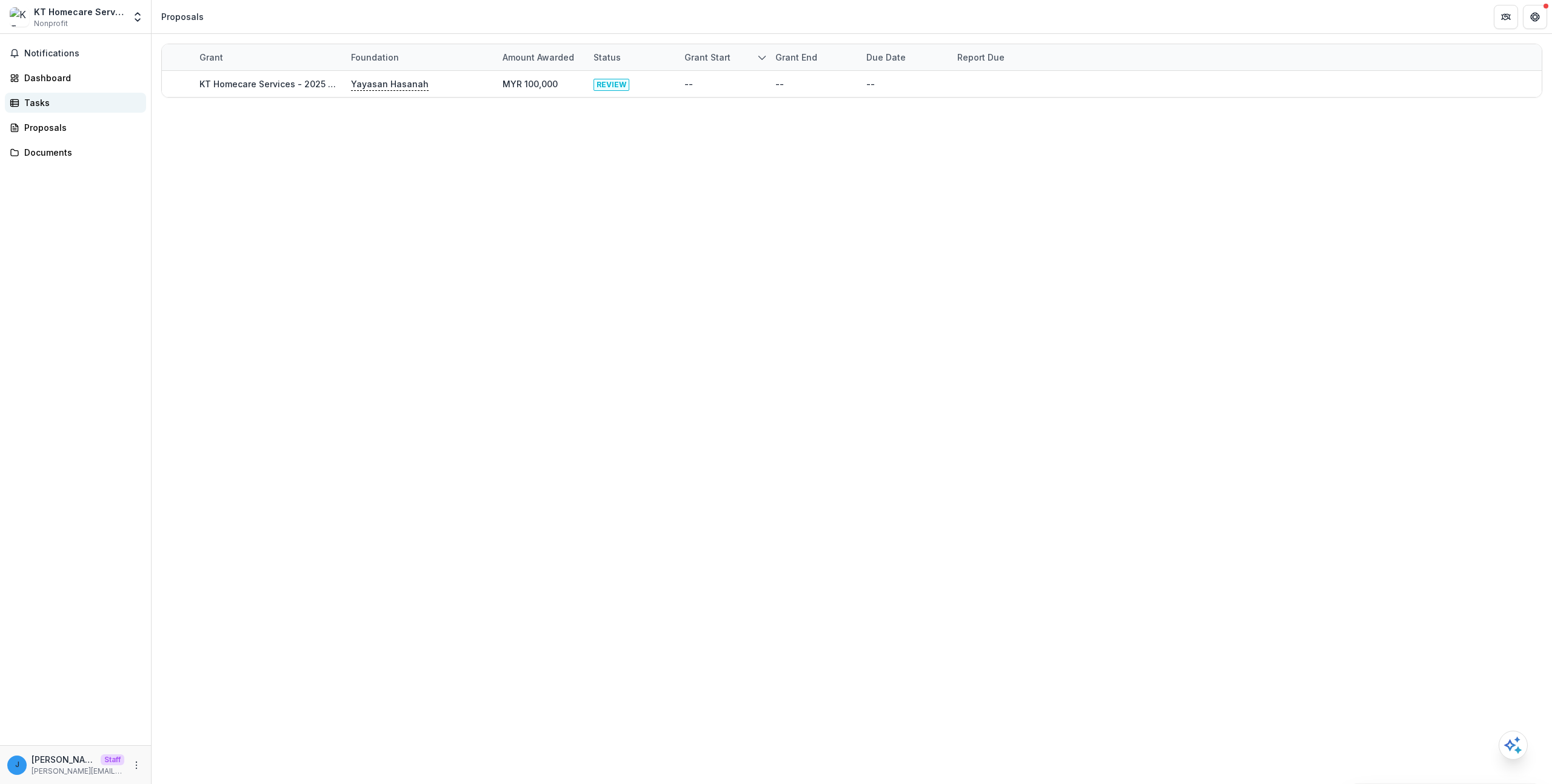
click at [55, 101] on div "Tasks" at bounding box center [81, 102] width 112 height 13
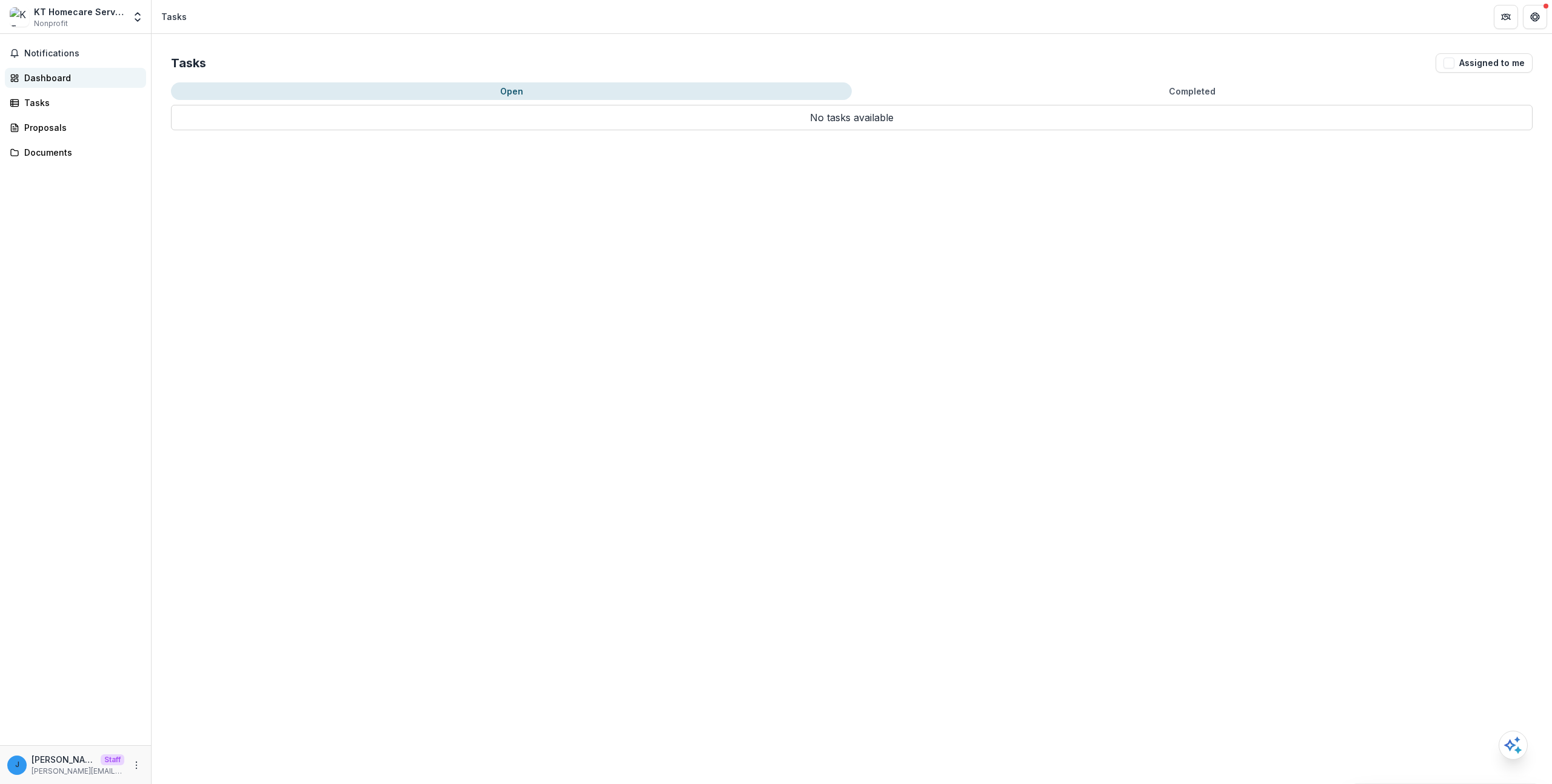
click at [59, 82] on div "Dashboard" at bounding box center [81, 78] width 112 height 13
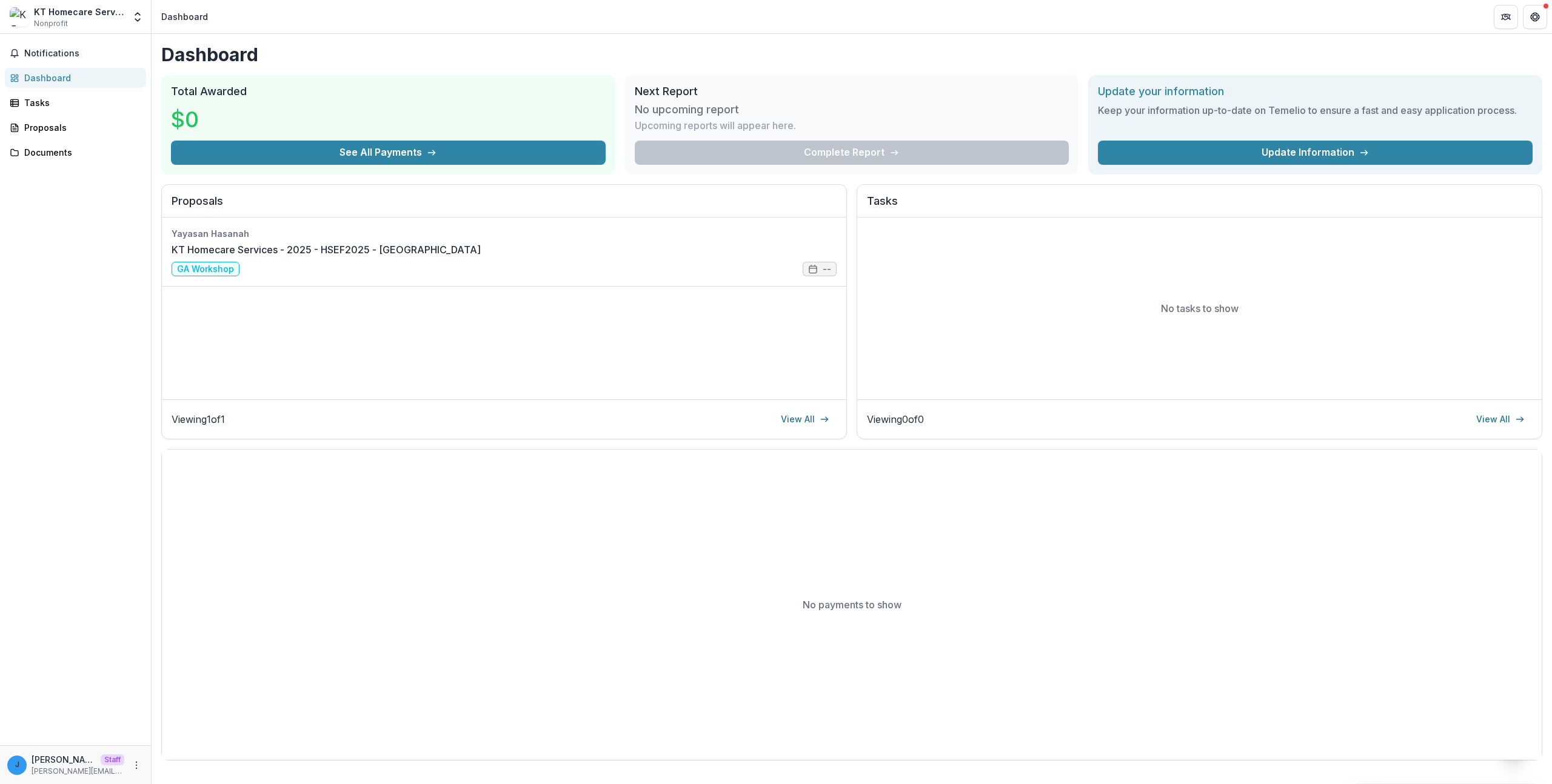
click at [65, 64] on div "Notifications Dashboard Tasks Proposals Documents" at bounding box center [75, 389] width 151 height 712
click at [70, 56] on span "Notifications" at bounding box center [83, 53] width 117 height 10
click at [84, 66] on div "Notifications Unread 0 Archived You don't have any unread notifications We'll n…" at bounding box center [75, 389] width 151 height 712
click at [349, 257] on link "KT Homecare Services - 2025 - HSEF2025 - MyHarapan" at bounding box center [326, 249] width 309 height 15
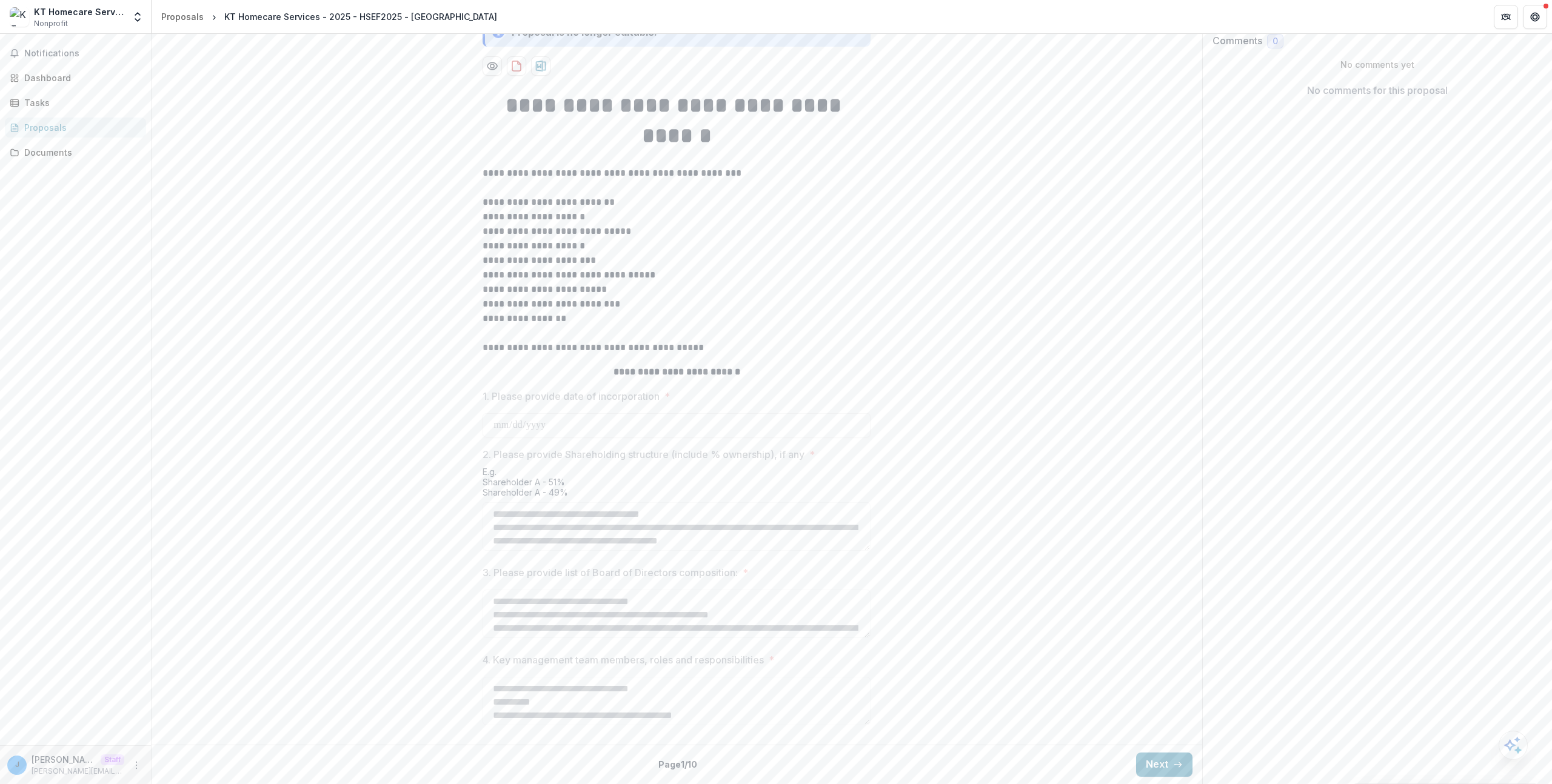
scroll to position [22, 0]
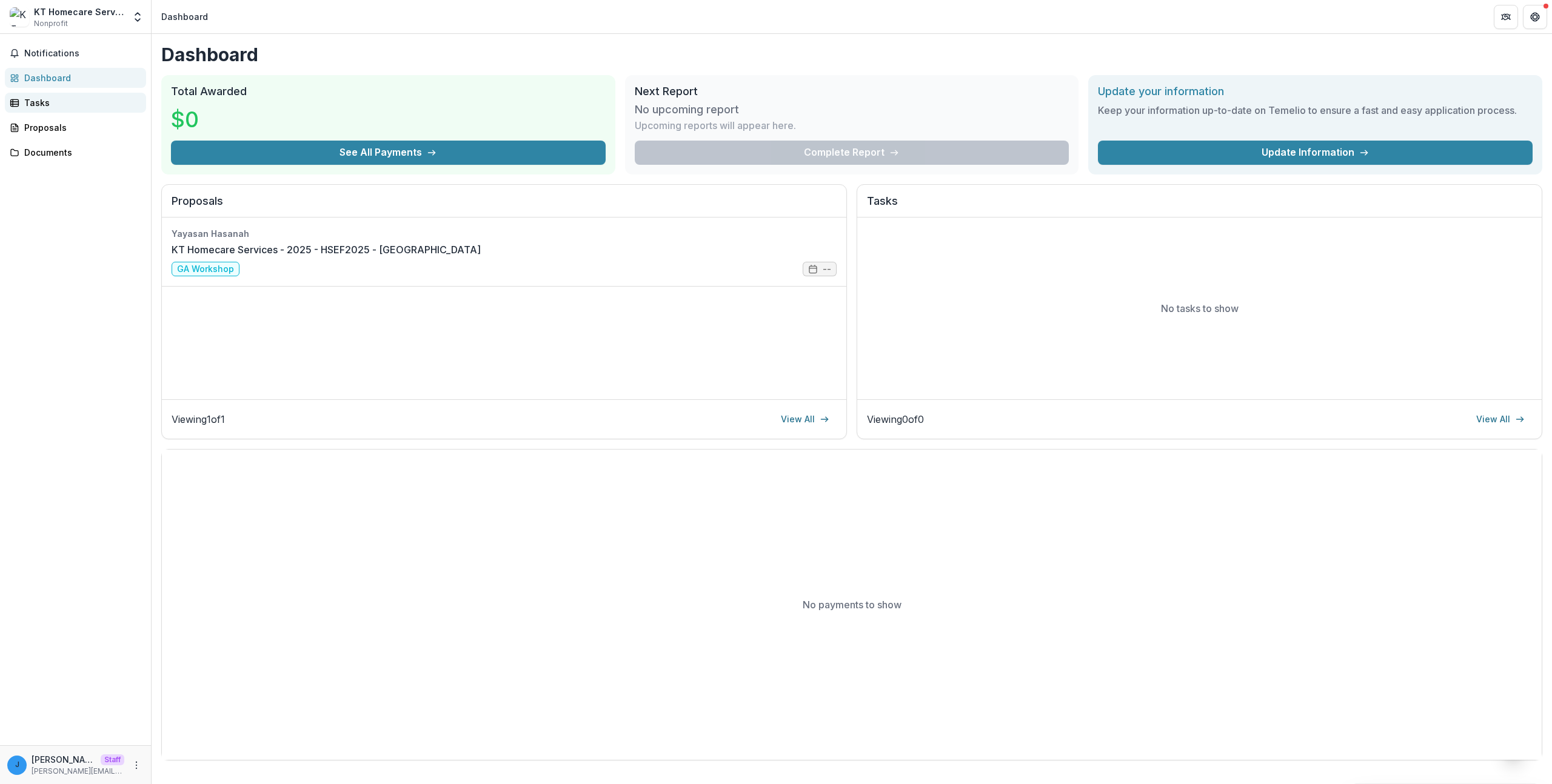
click at [59, 104] on div "Tasks" at bounding box center [81, 102] width 112 height 13
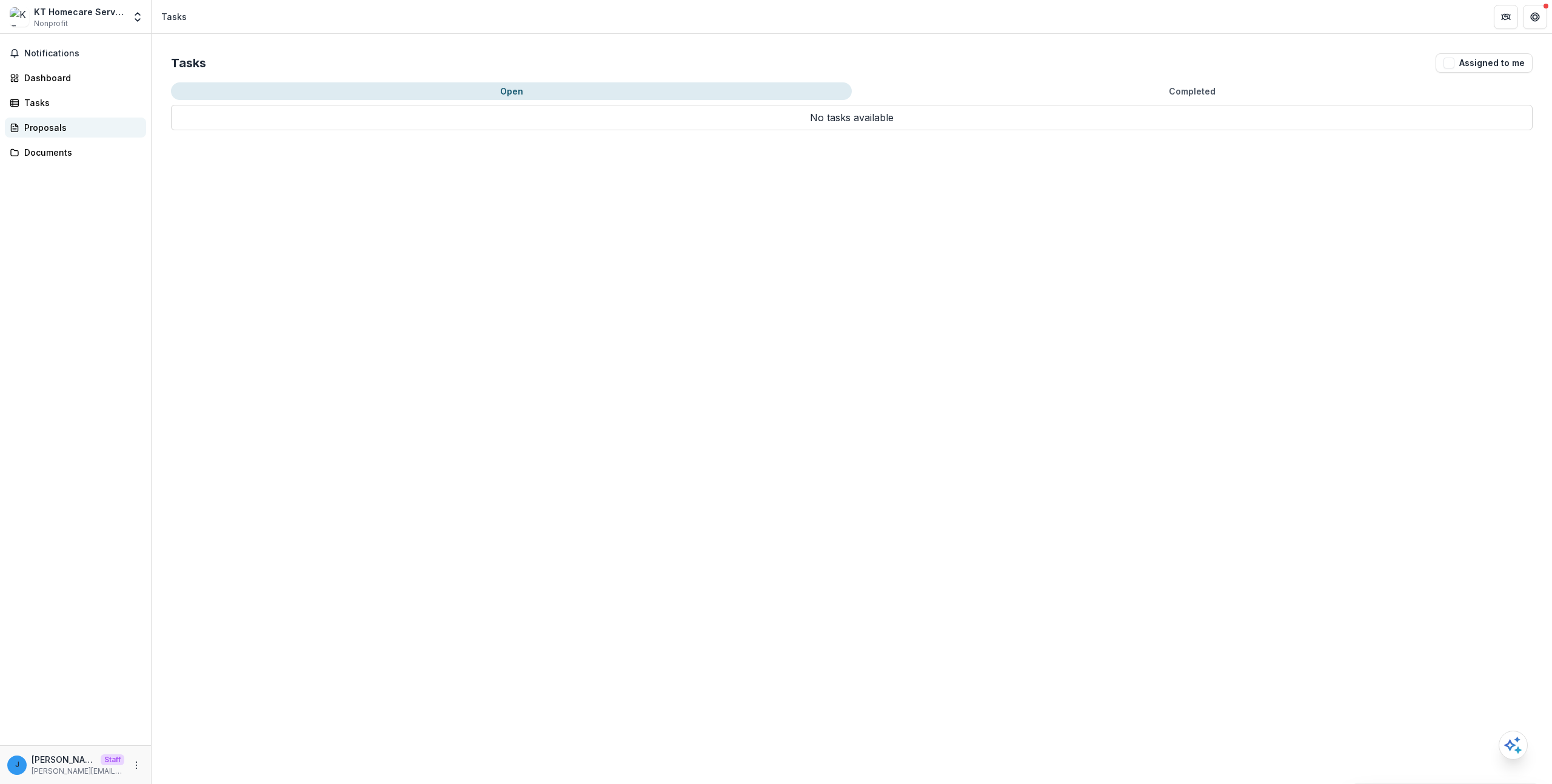
click at [57, 128] on div "Proposals" at bounding box center [81, 128] width 112 height 13
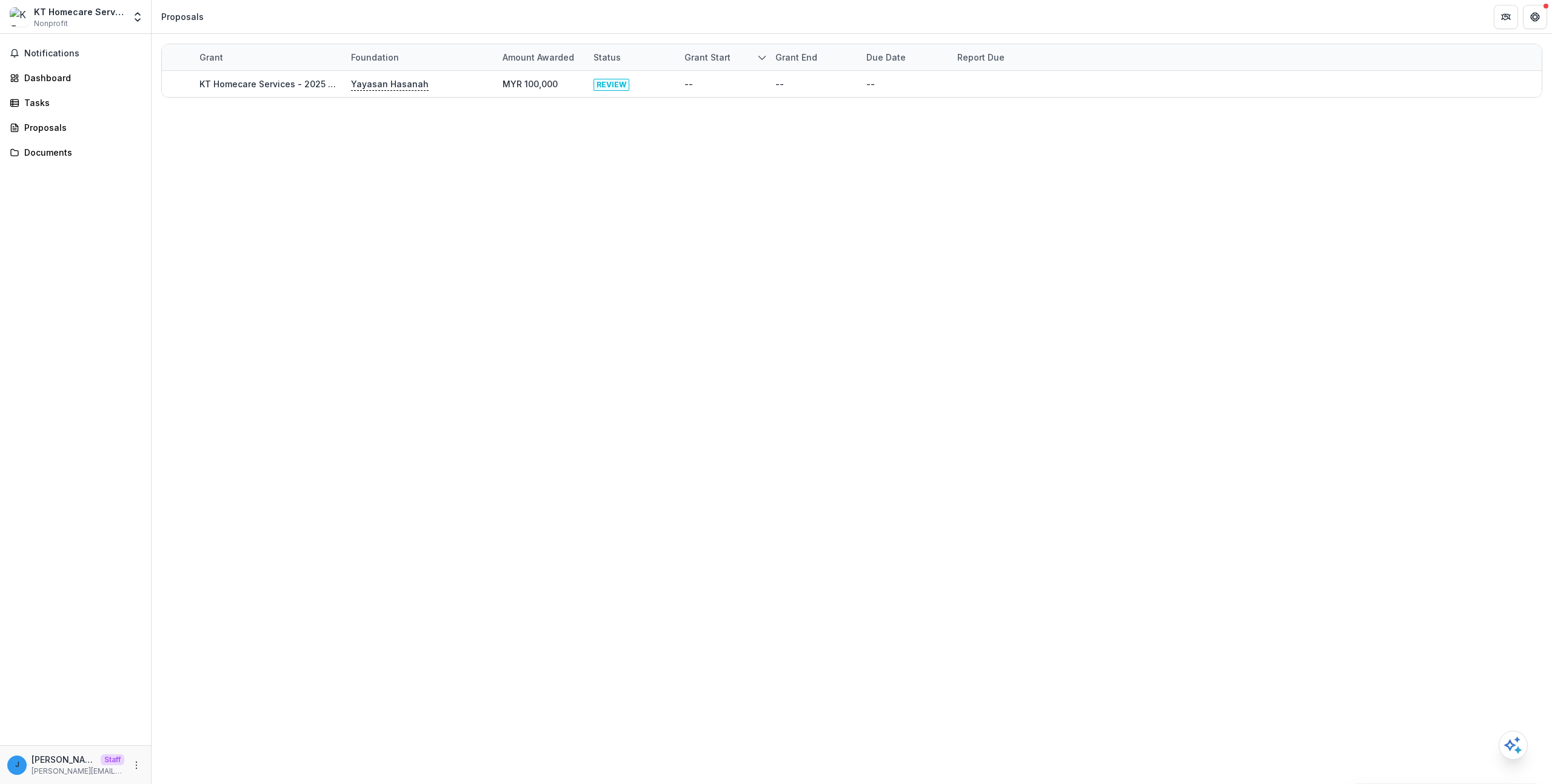
click at [72, 168] on div "Notifications Dashboard Tasks Proposals Documents" at bounding box center [75, 389] width 151 height 712
click at [66, 156] on div "Documents" at bounding box center [81, 152] width 112 height 13
click at [62, 80] on div "Dashboard" at bounding box center [81, 78] width 112 height 13
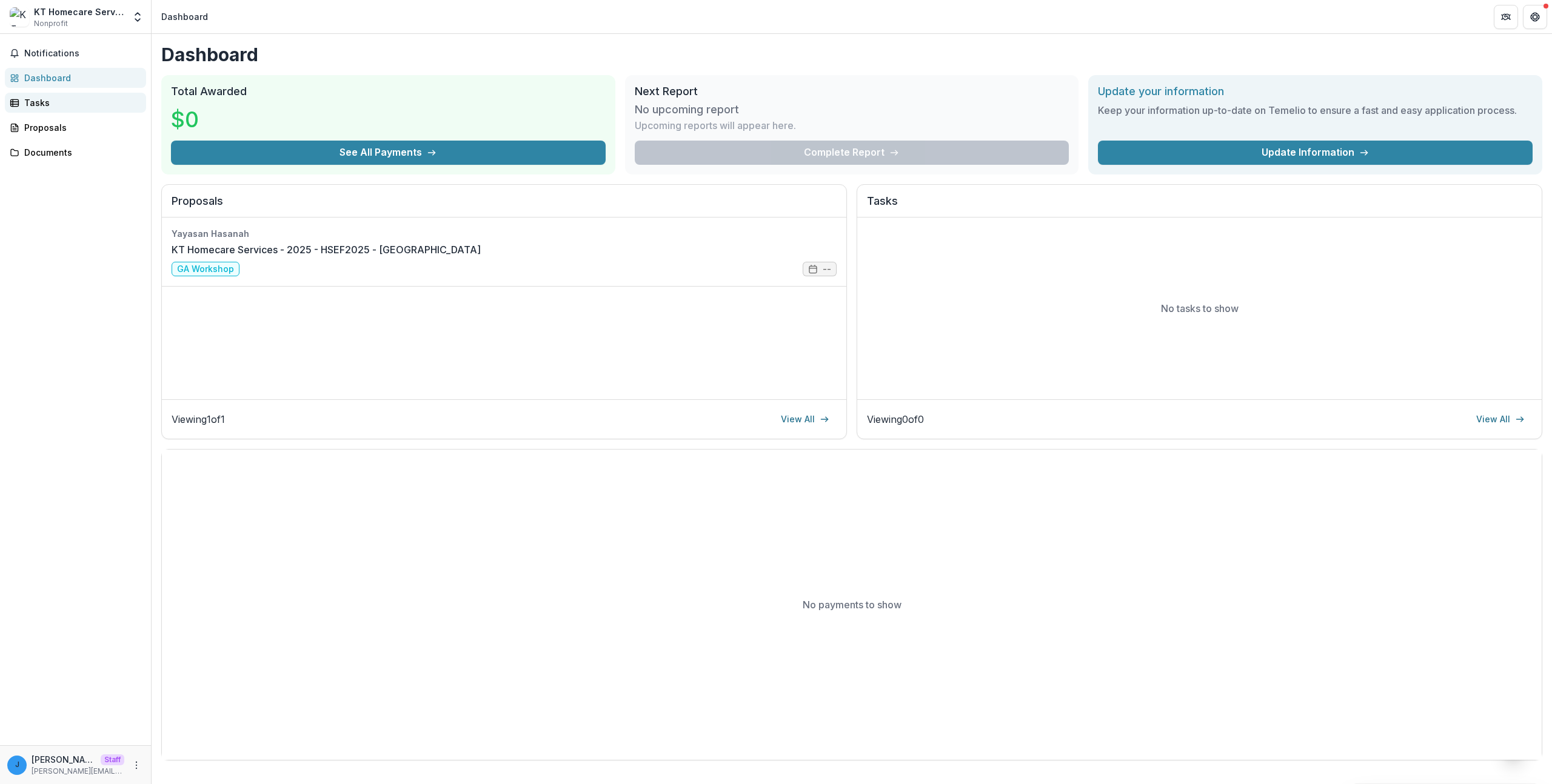
click at [63, 104] on div "Tasks" at bounding box center [81, 102] width 112 height 13
